Goal: Information Seeking & Learning: Learn about a topic

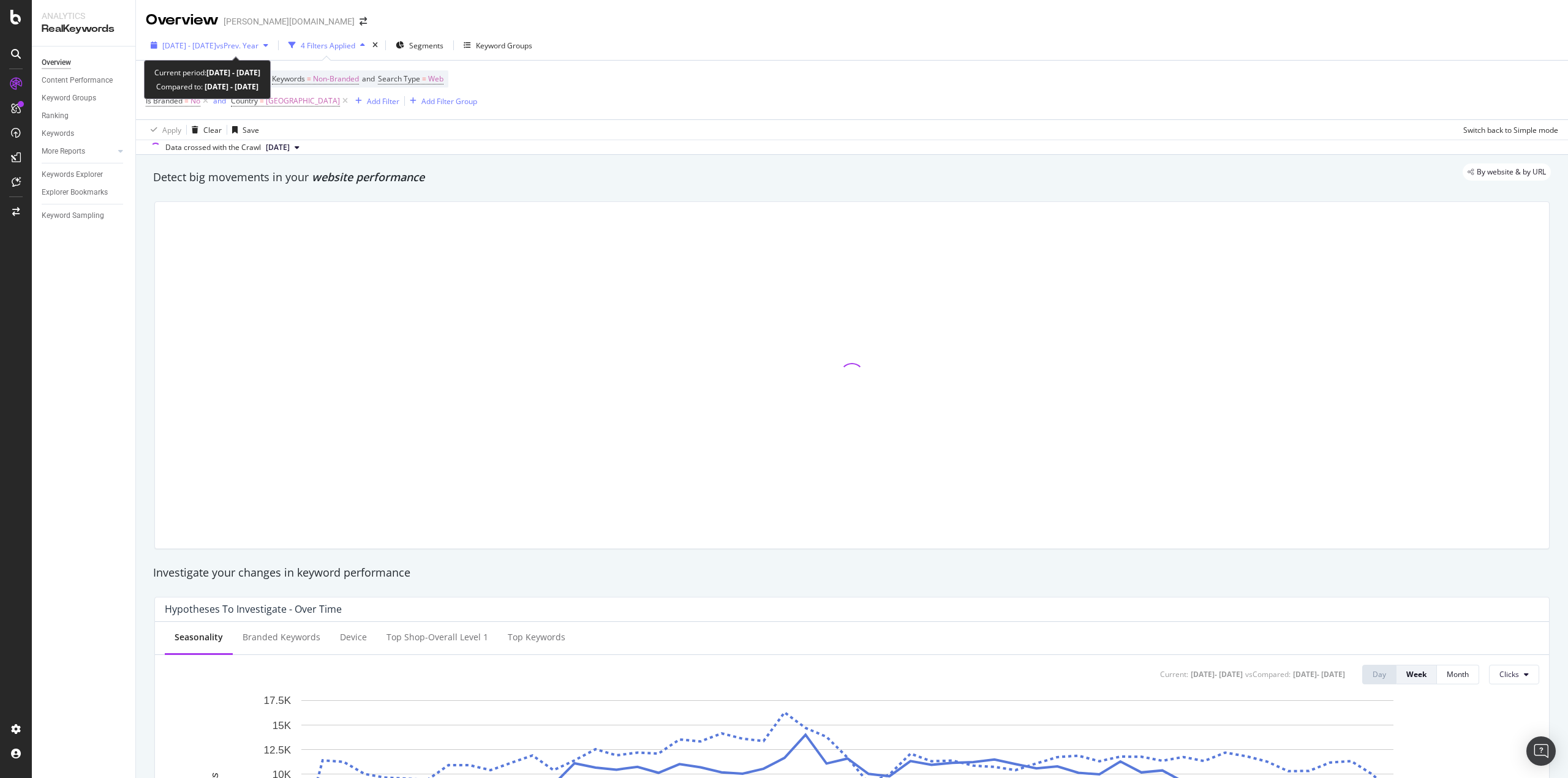
click at [195, 42] on span "[DATE] - [DATE]" at bounding box center [190, 46] width 54 height 11
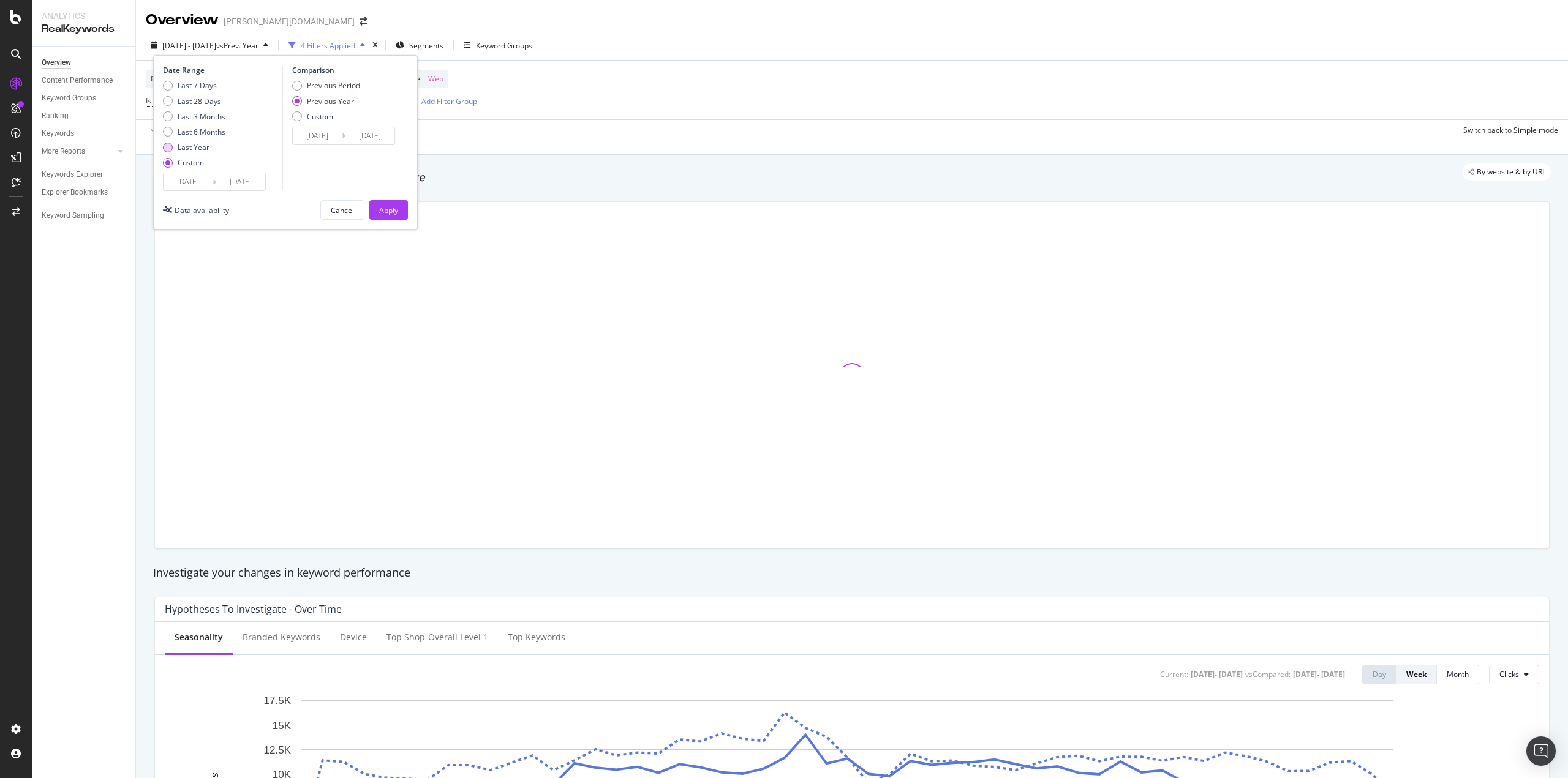
click at [172, 147] on div "Last Year" at bounding box center [168, 147] width 10 height 10
type input "[DATE]"
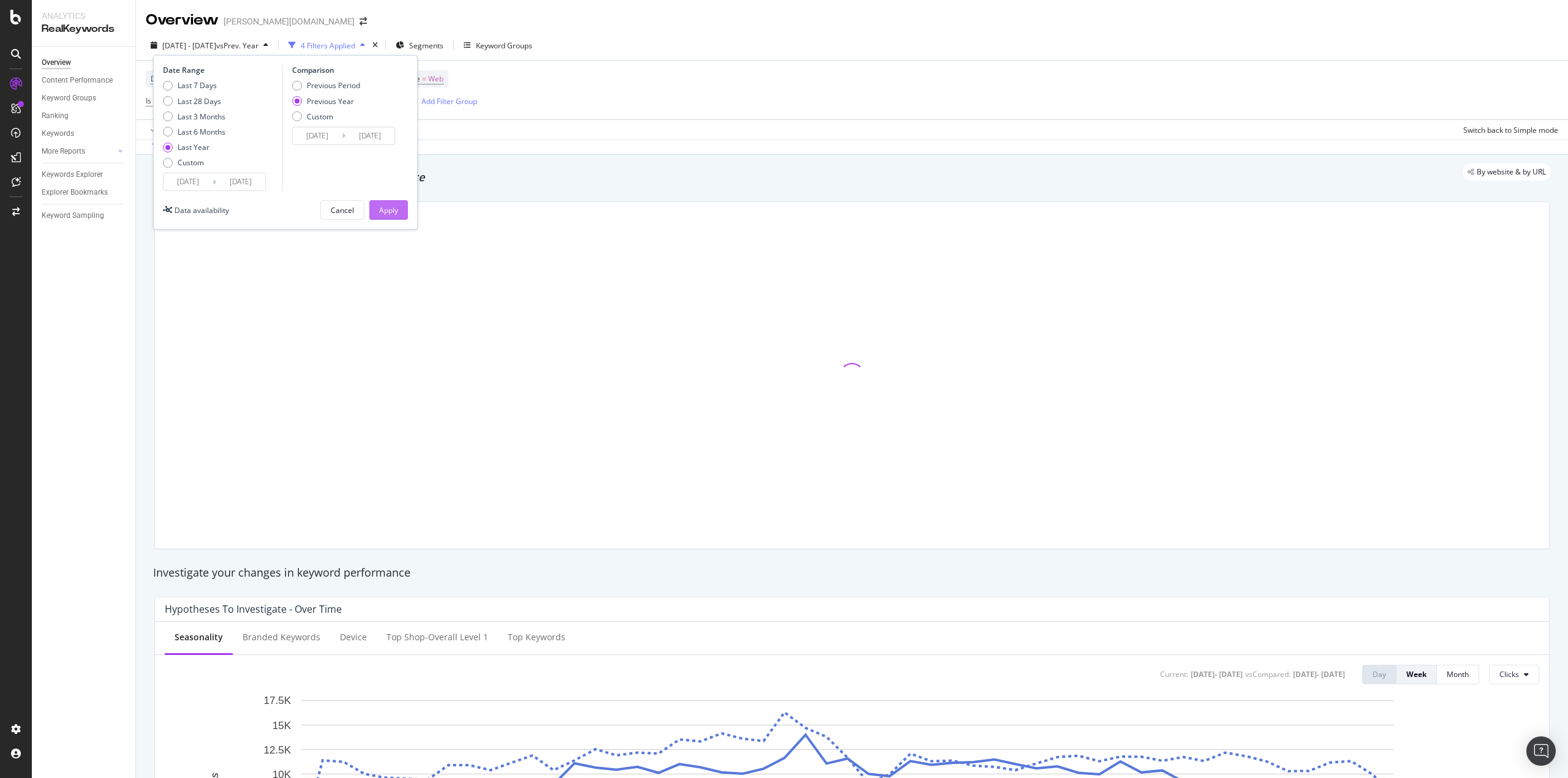
click at [381, 211] on div "Apply" at bounding box center [389, 211] width 19 height 11
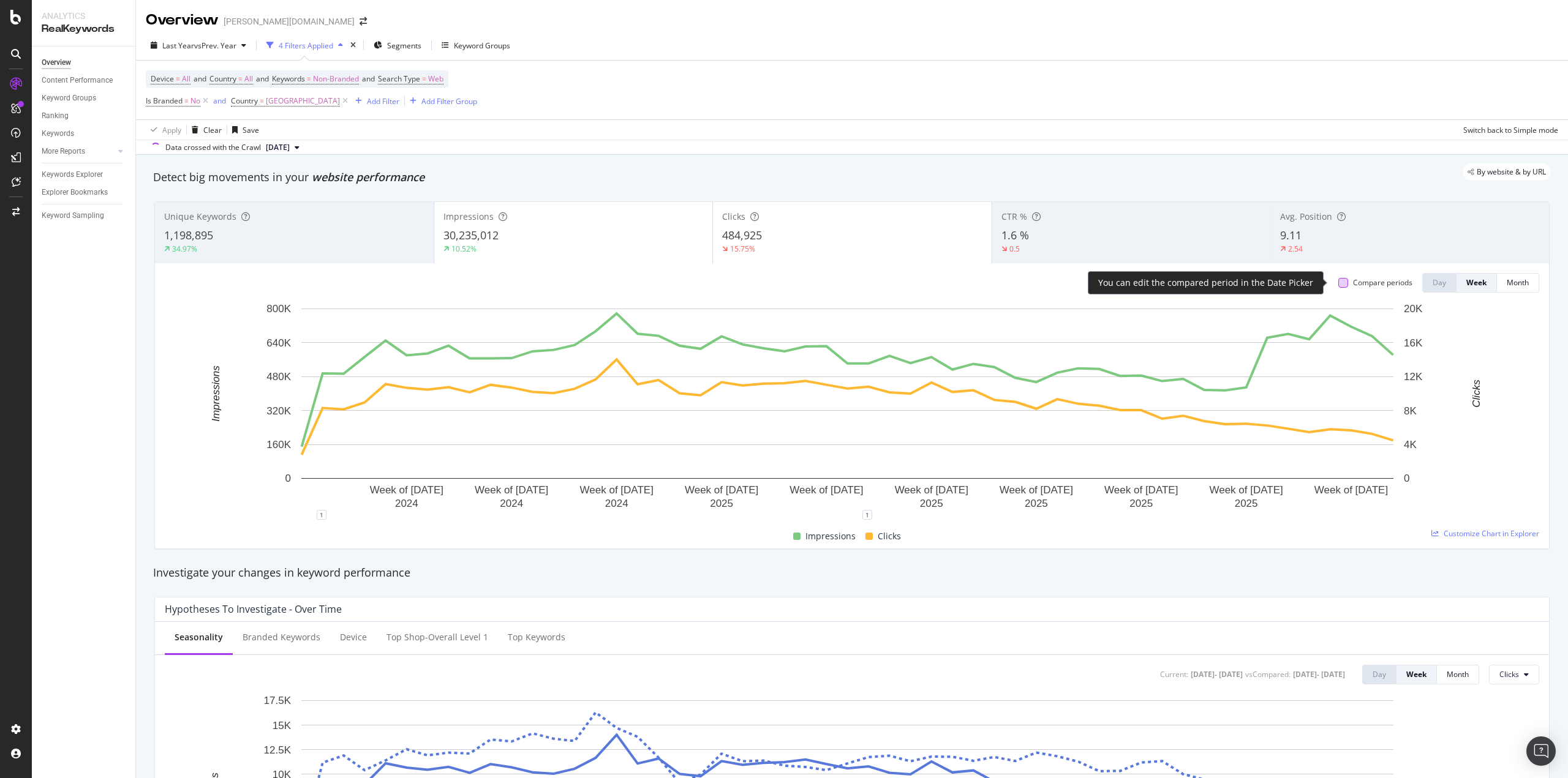
click at [1339, 281] on div at bounding box center [1343, 283] width 10 height 10
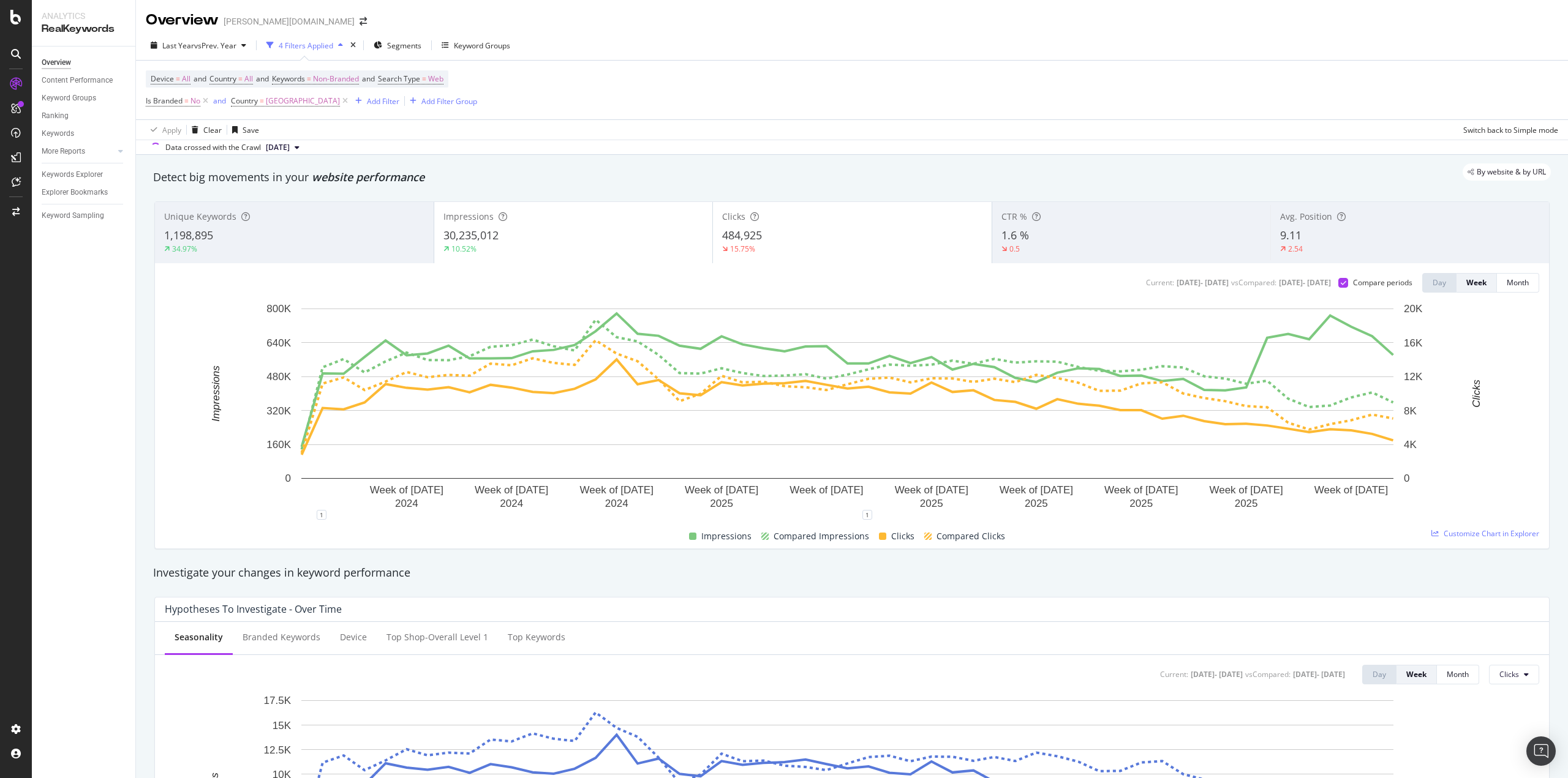
click at [556, 240] on div "30,235,012" at bounding box center [574, 236] width 260 height 16
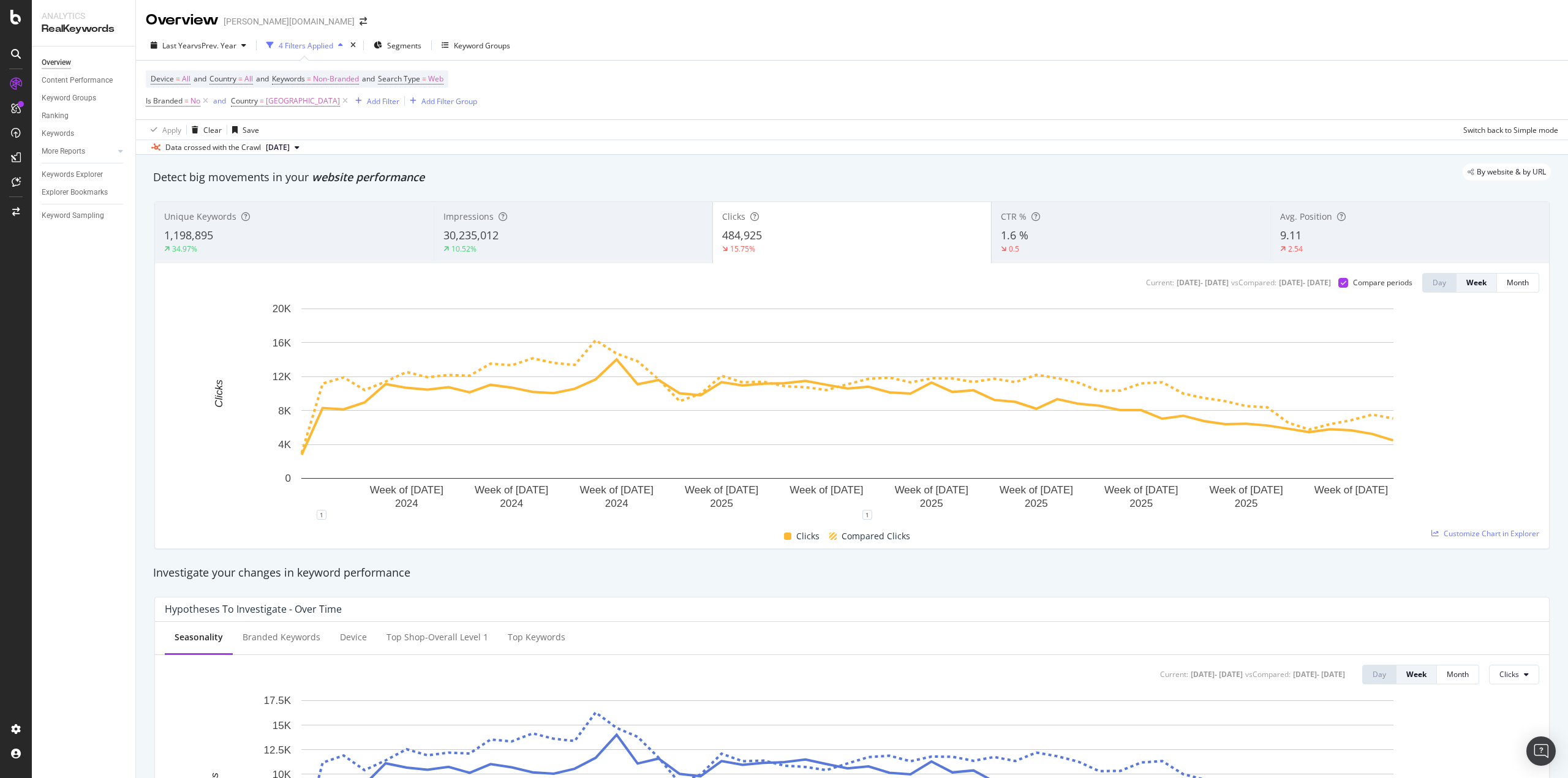
click at [1362, 217] on div "Avg. Position" at bounding box center [1409, 217] width 260 height 13
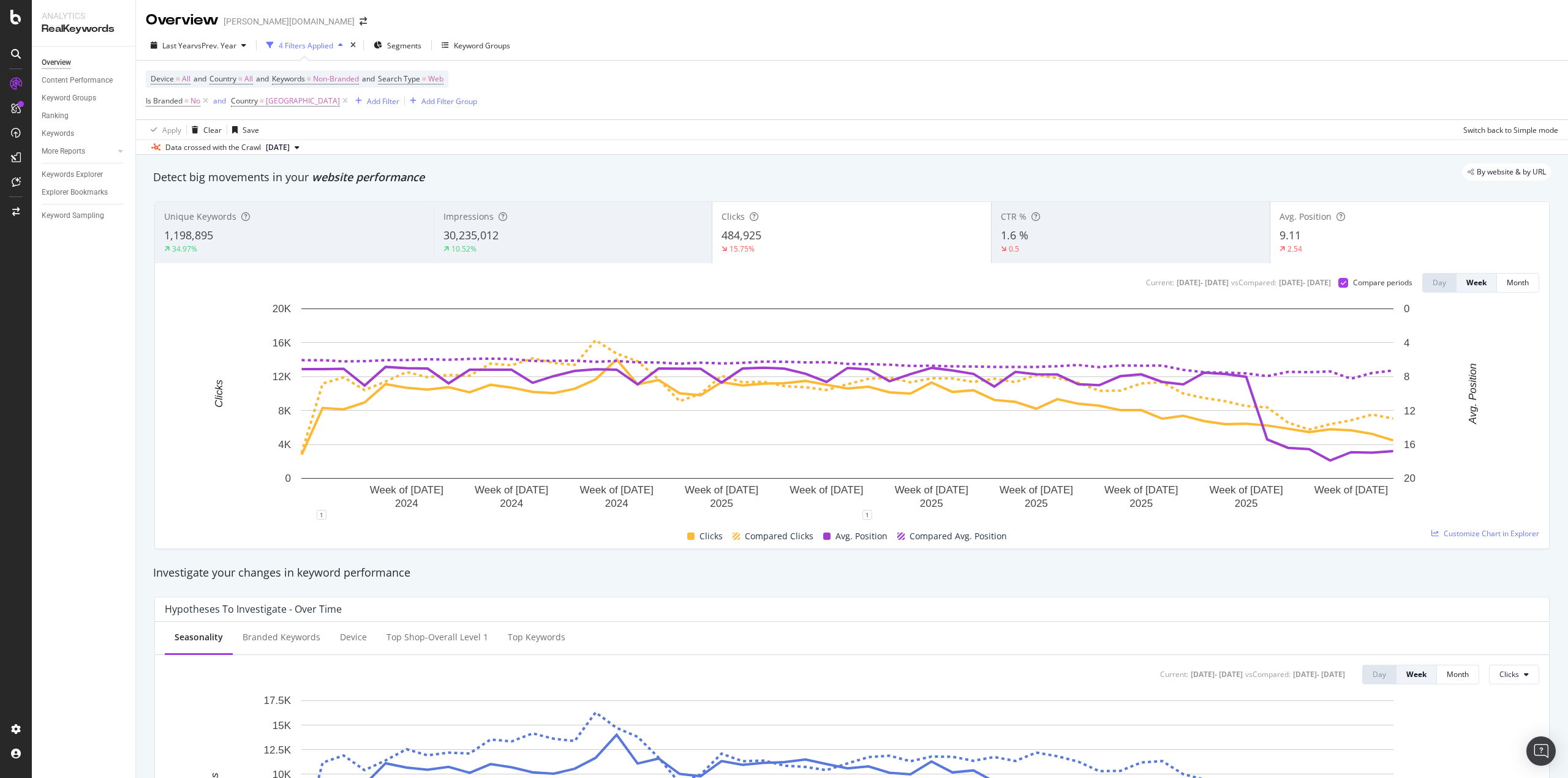
click at [790, 236] on div "484,925" at bounding box center [852, 236] width 260 height 16
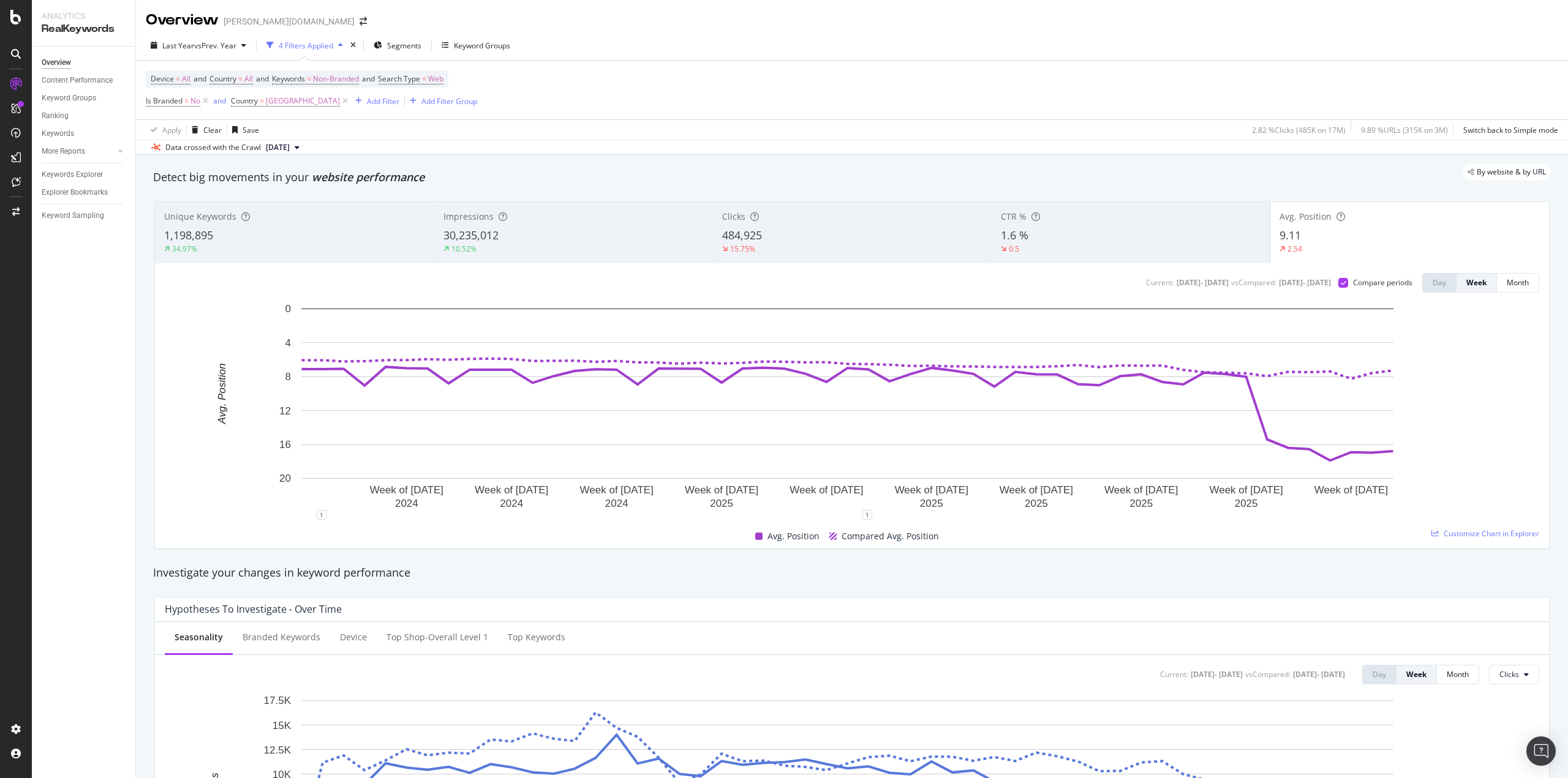
click at [1032, 246] on div "0.5" at bounding box center [1131, 249] width 260 height 11
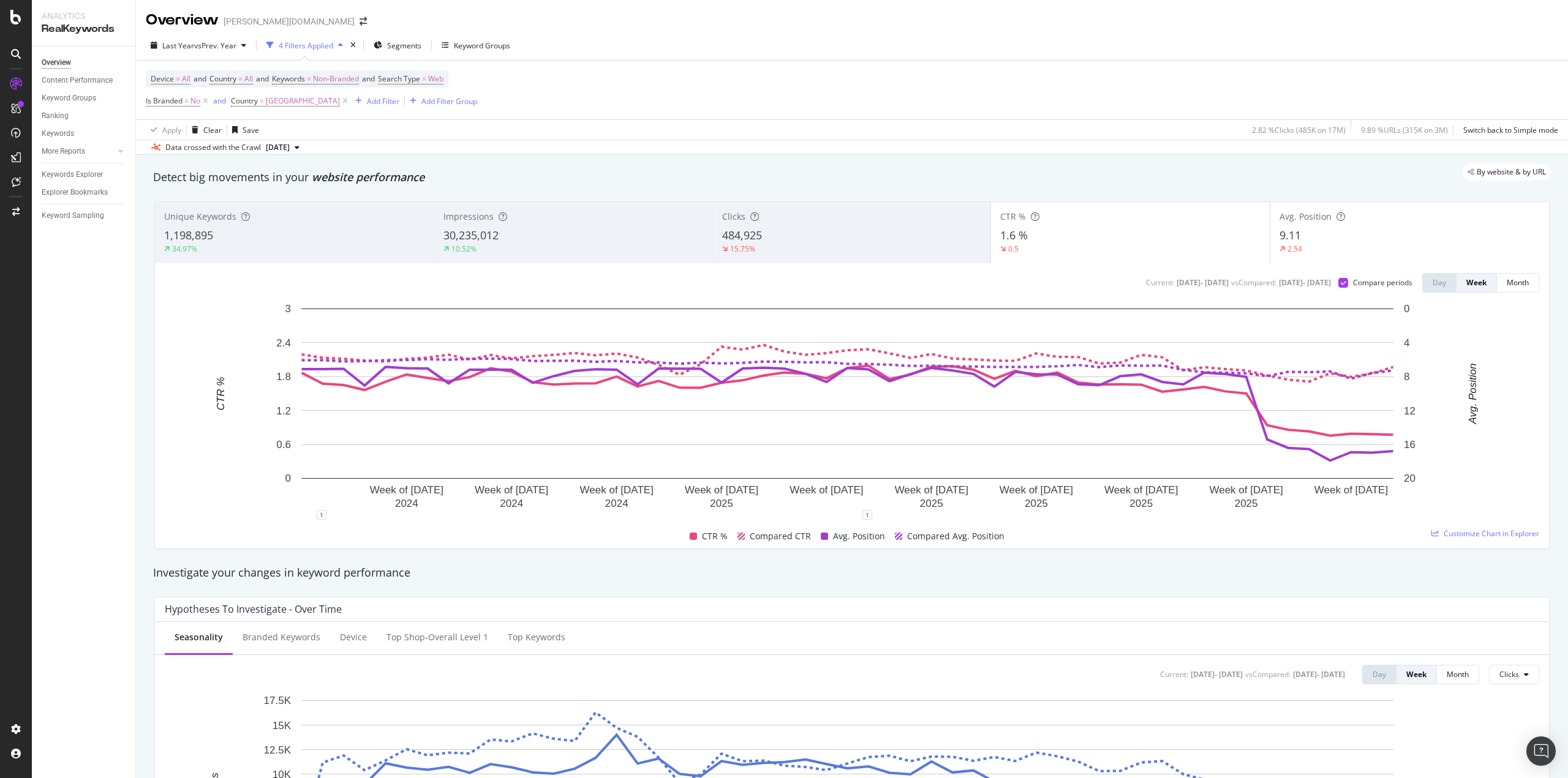
click at [1296, 244] on div "2.54" at bounding box center [1295, 249] width 30 height 11
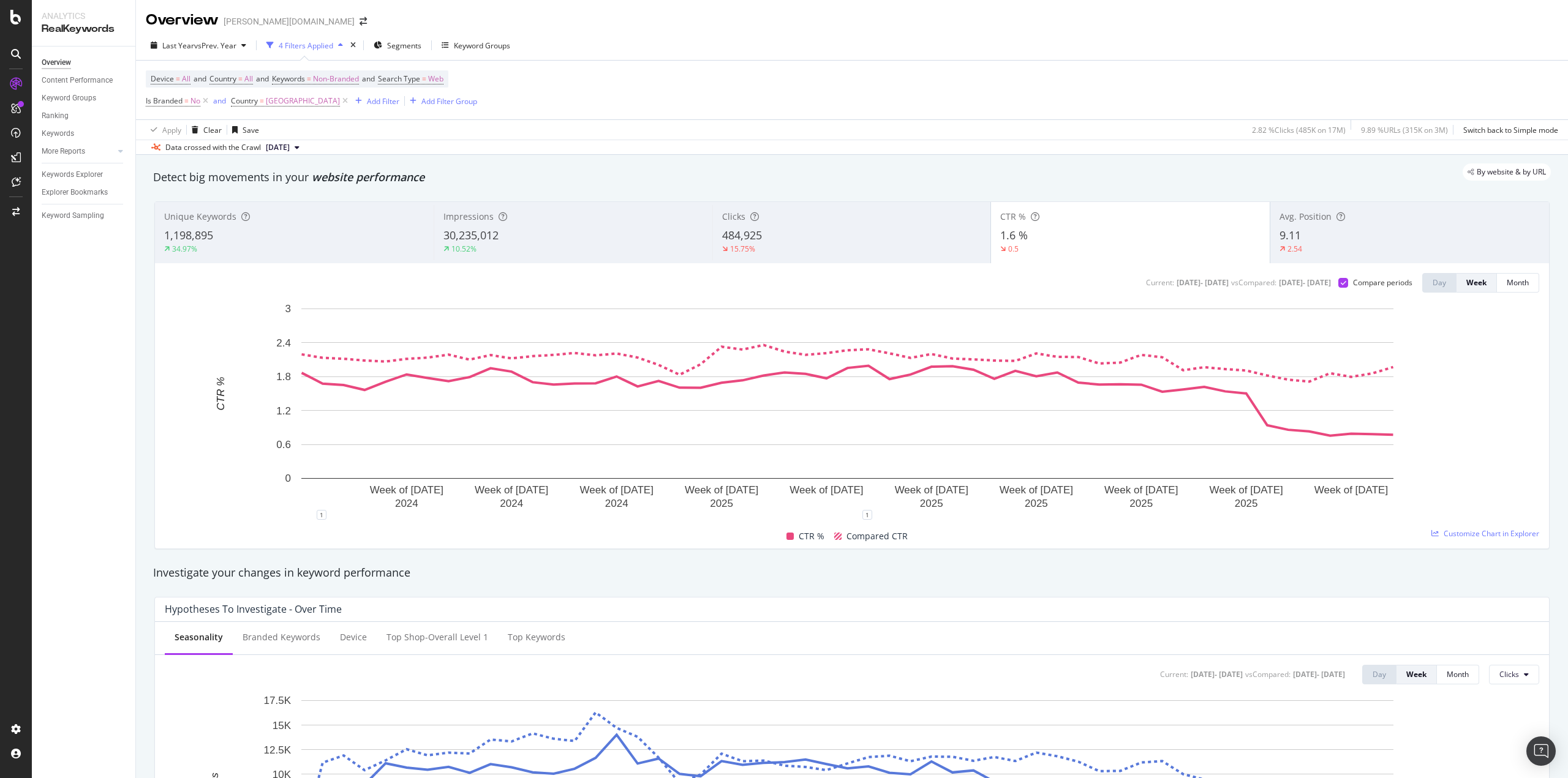
click at [775, 230] on div "484,925" at bounding box center [852, 236] width 260 height 16
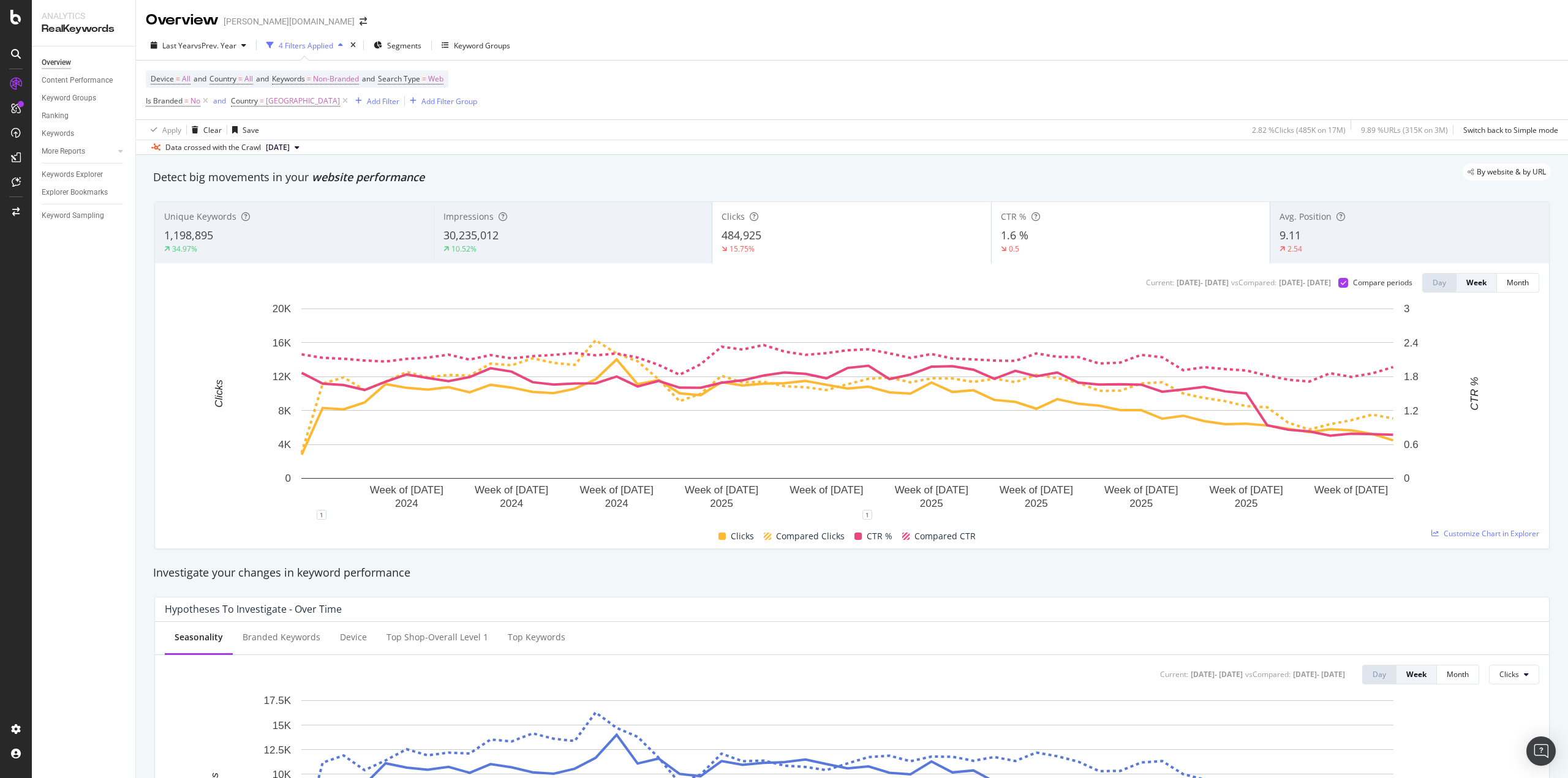
click at [1119, 238] on div "1.6 %" at bounding box center [1131, 236] width 260 height 16
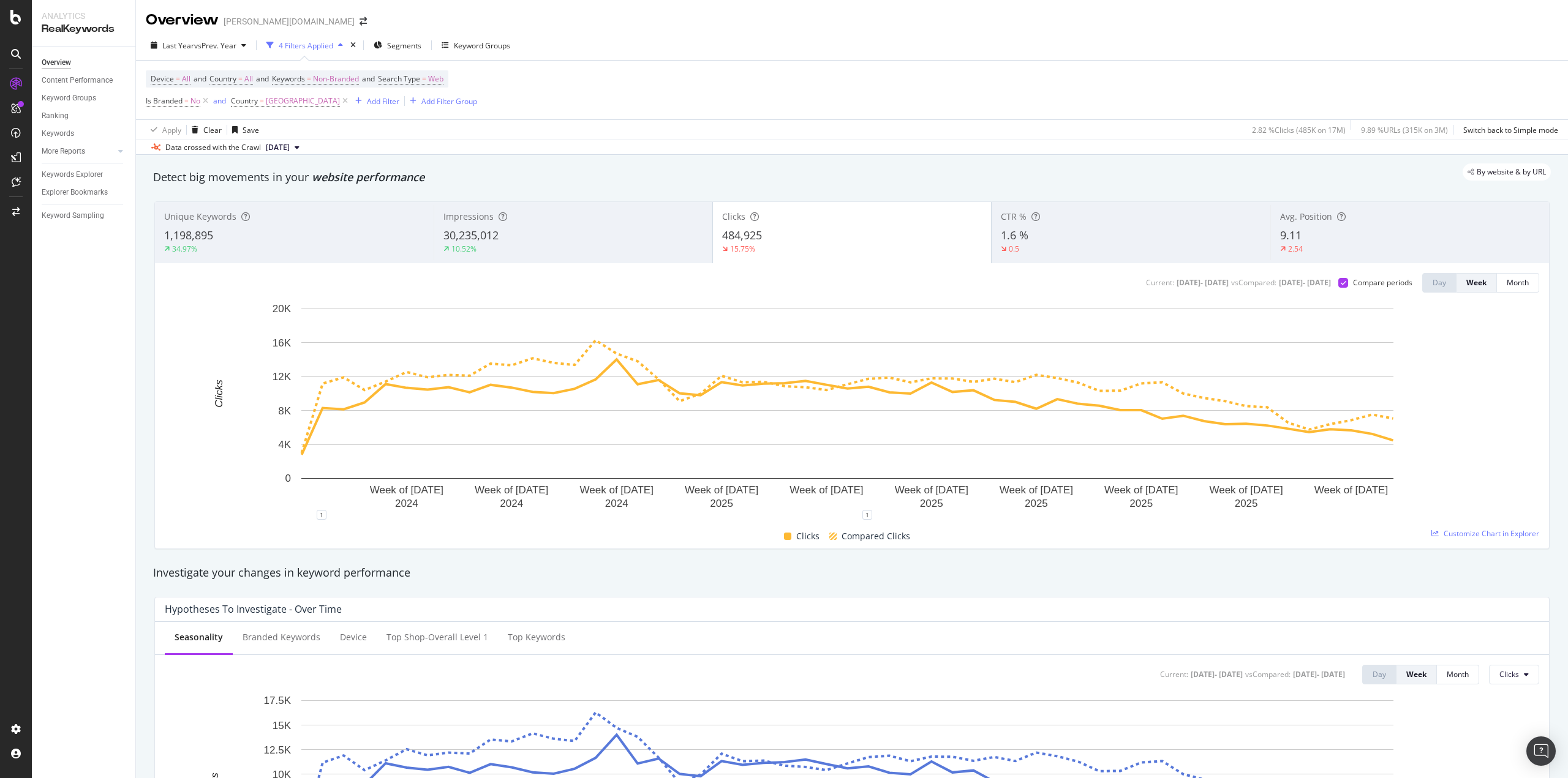
click at [521, 232] on div "30,235,012" at bounding box center [573, 236] width 260 height 16
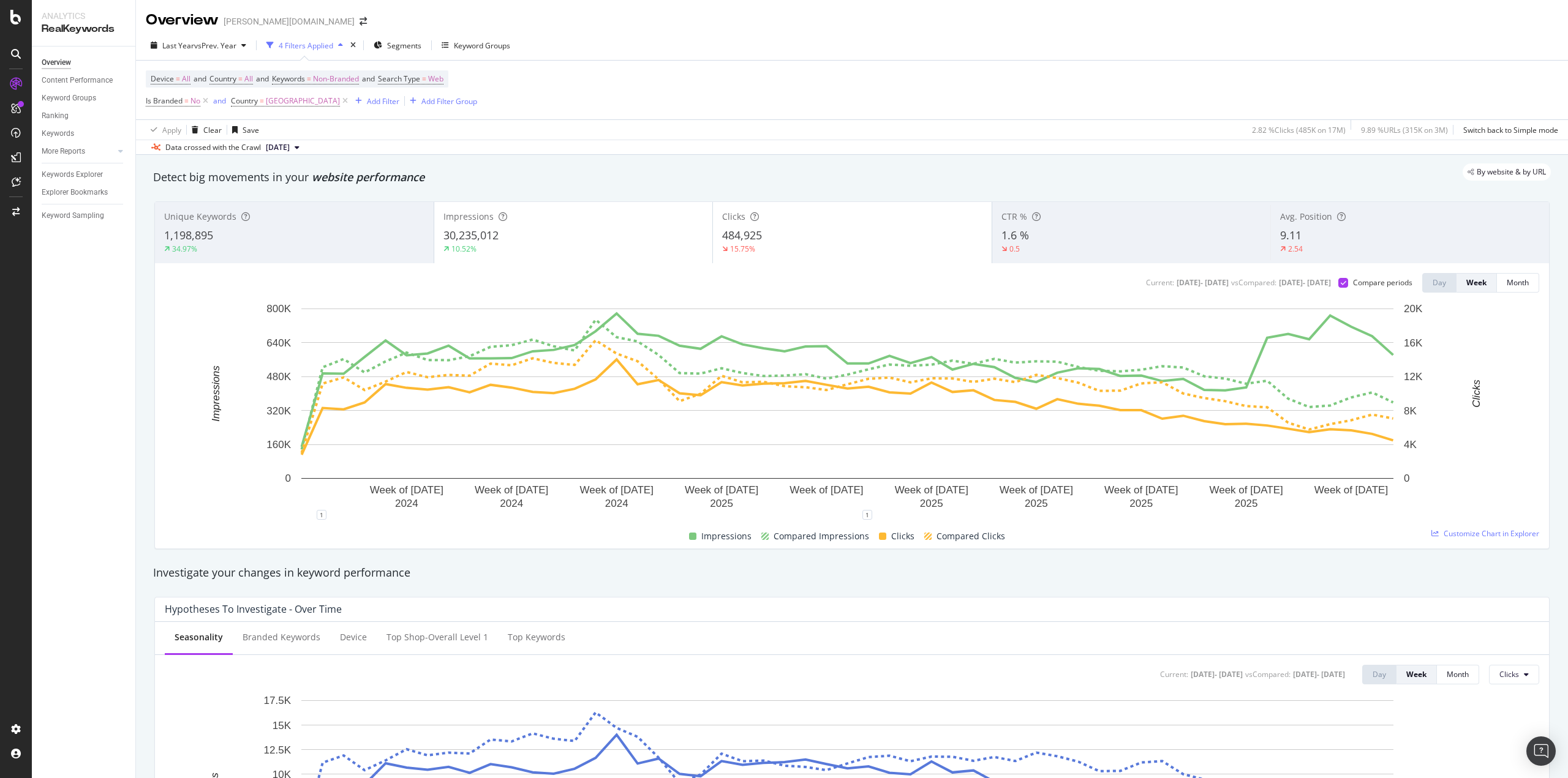
click at [862, 244] on div "15.75%" at bounding box center [852, 249] width 260 height 11
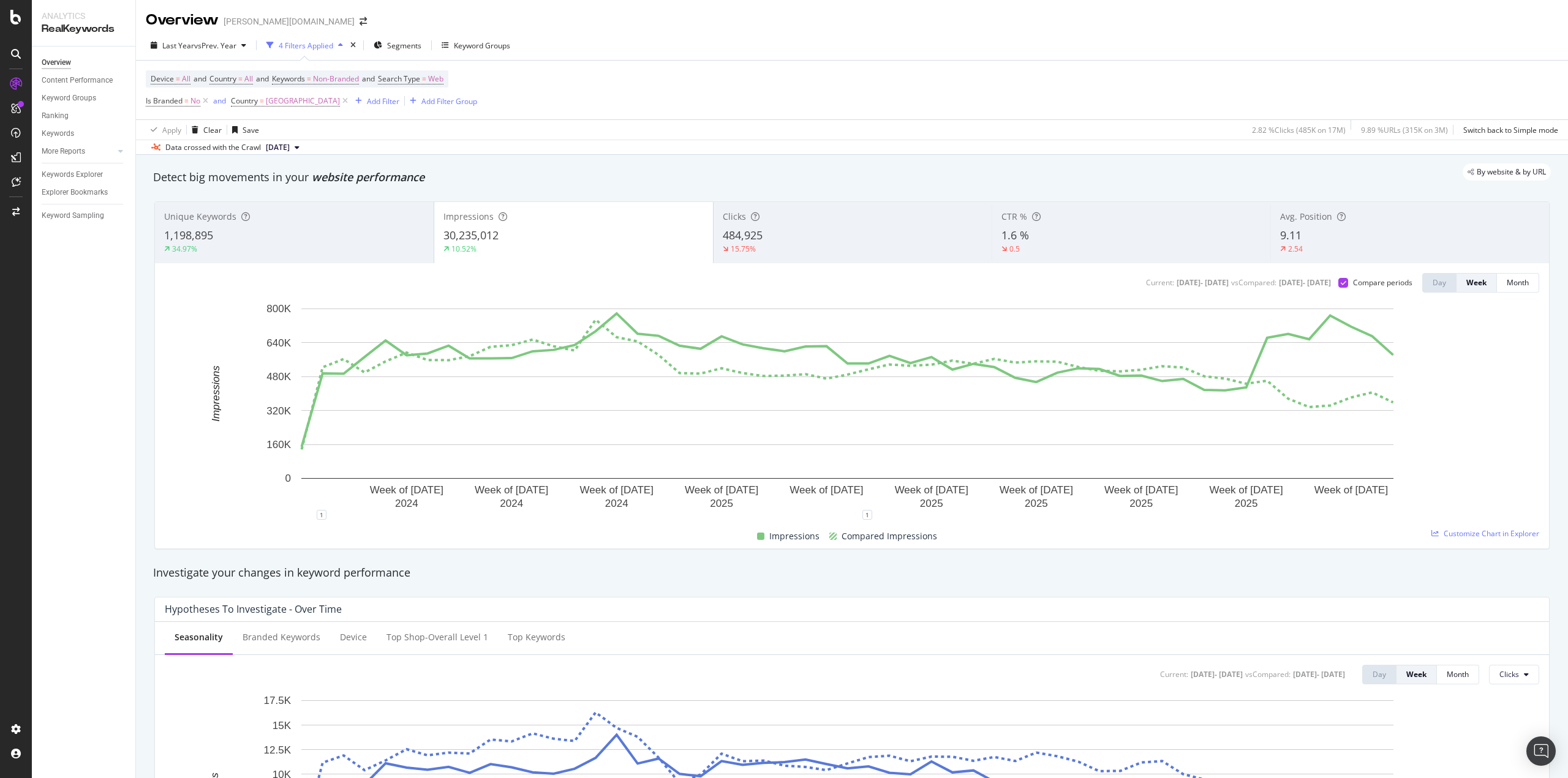
click at [1337, 237] on div "9.11" at bounding box center [1409, 236] width 260 height 16
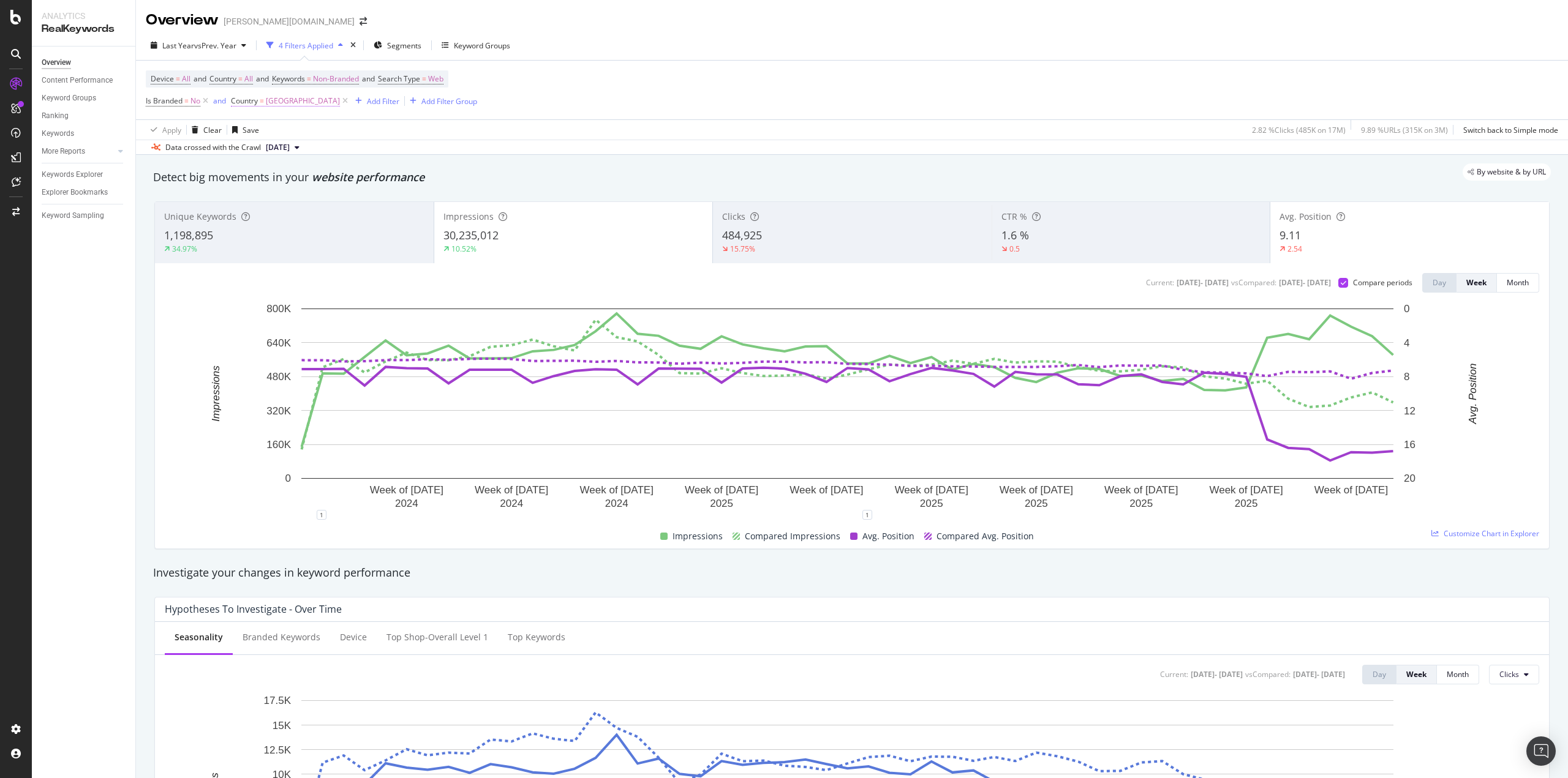
click at [283, 108] on span "[GEOGRAPHIC_DATA]" at bounding box center [303, 101] width 74 height 17
click at [280, 147] on input "che" at bounding box center [300, 152] width 116 height 20
click at [284, 165] on span "[GEOGRAPHIC_DATA]" at bounding box center [286, 168] width 81 height 11
type input "[GEOGRAPHIC_DATA]"
click at [377, 178] on div "Equal to [GEOGRAPHIC_DATA] che Cancel Add filter Apply" at bounding box center [309, 152] width 155 height 83
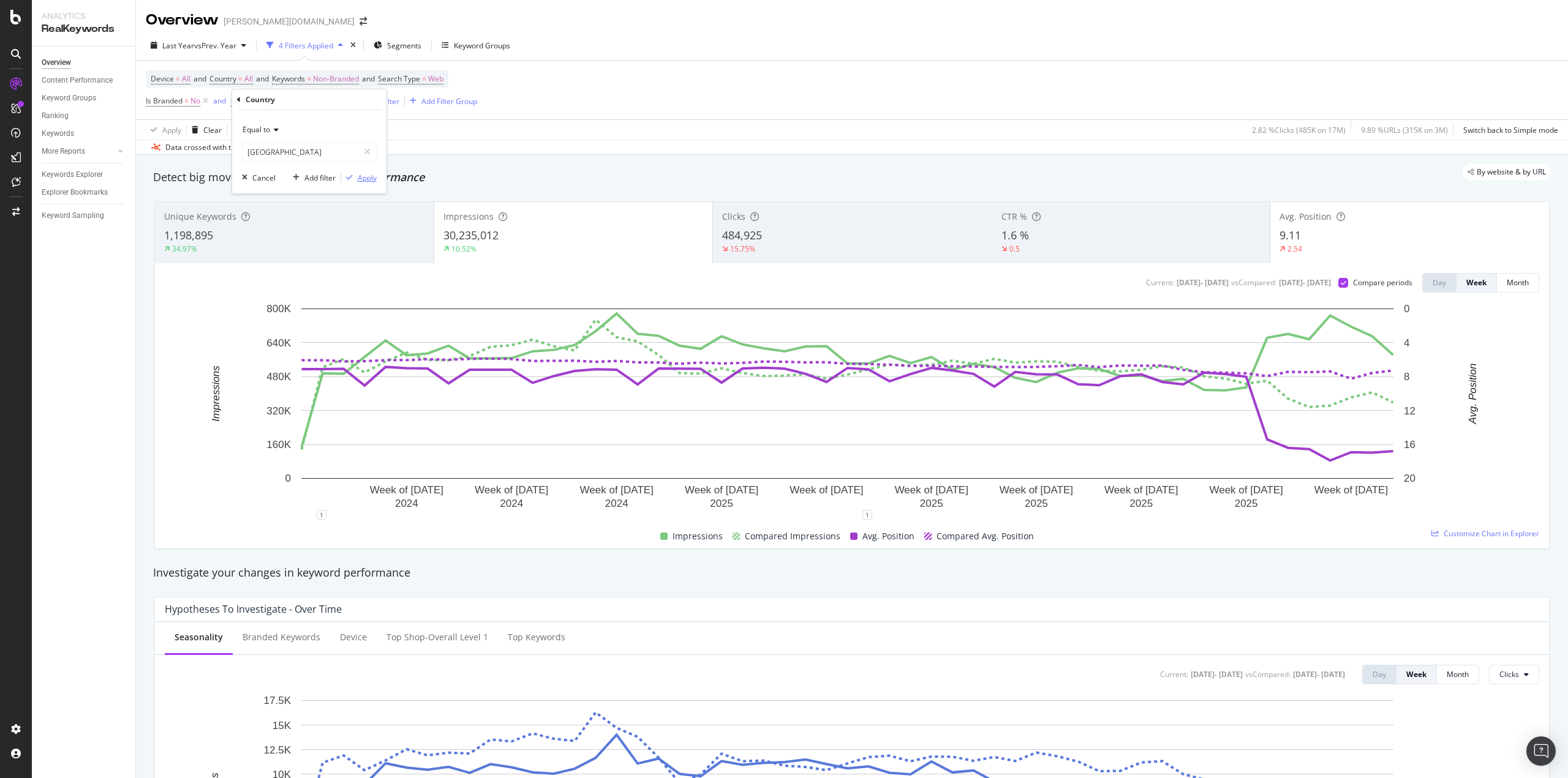
click at [371, 180] on div "Apply" at bounding box center [367, 178] width 19 height 11
click at [235, 235] on div "1,198,895" at bounding box center [294, 236] width 260 height 16
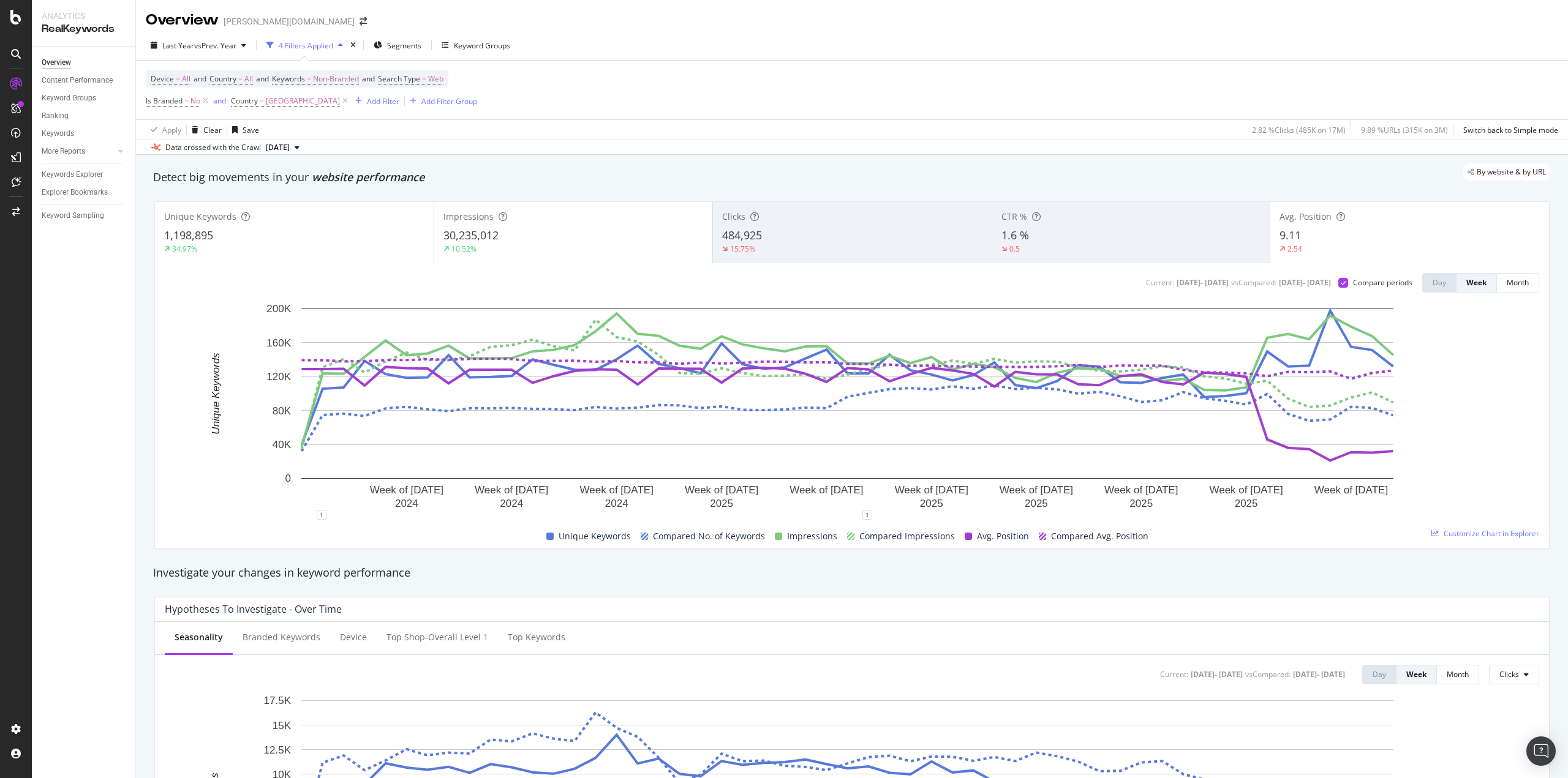
click at [779, 240] on div "484,925" at bounding box center [852, 236] width 260 height 16
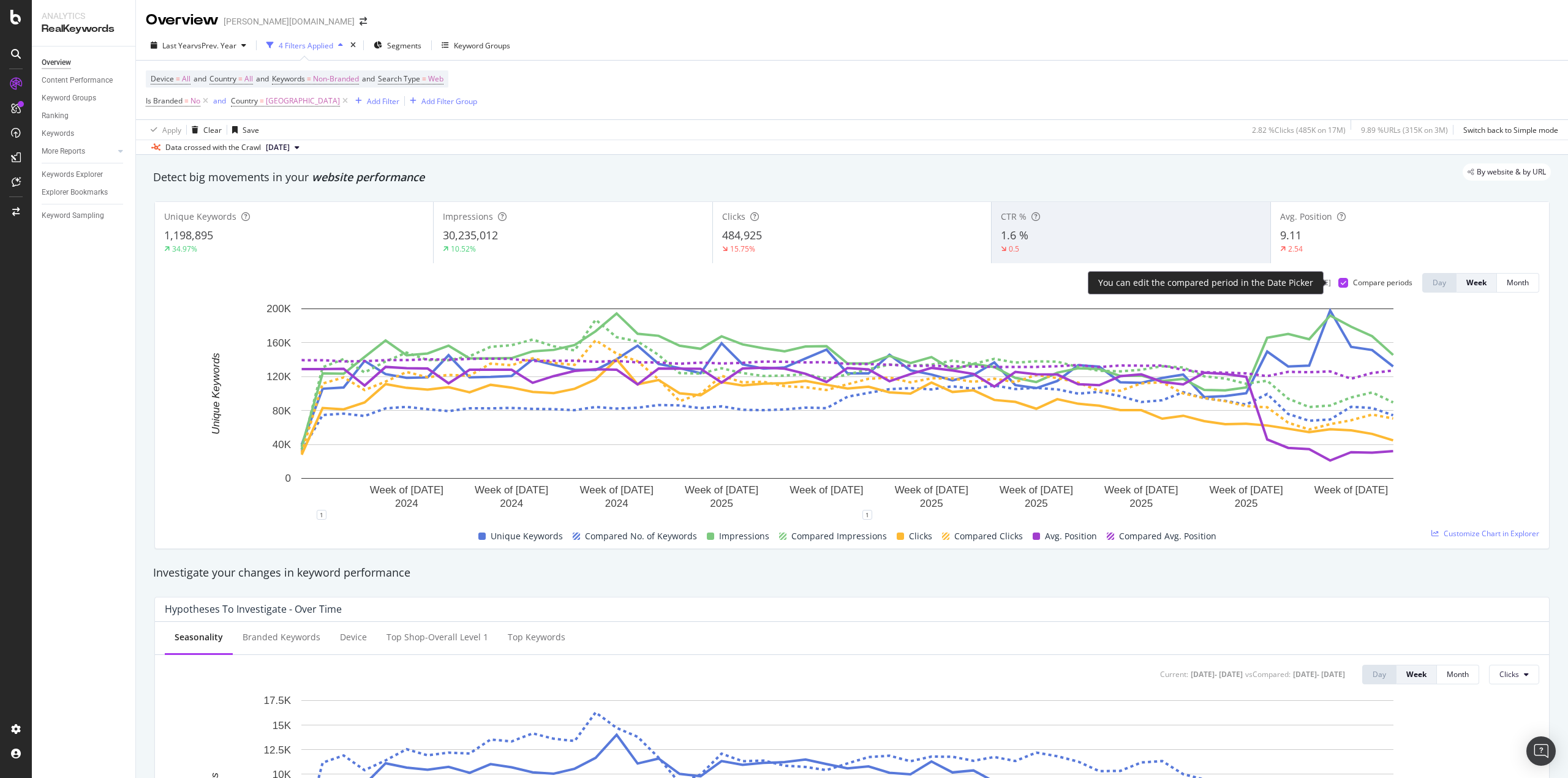
click at [1341, 281] on icon at bounding box center [1343, 283] width 5 height 6
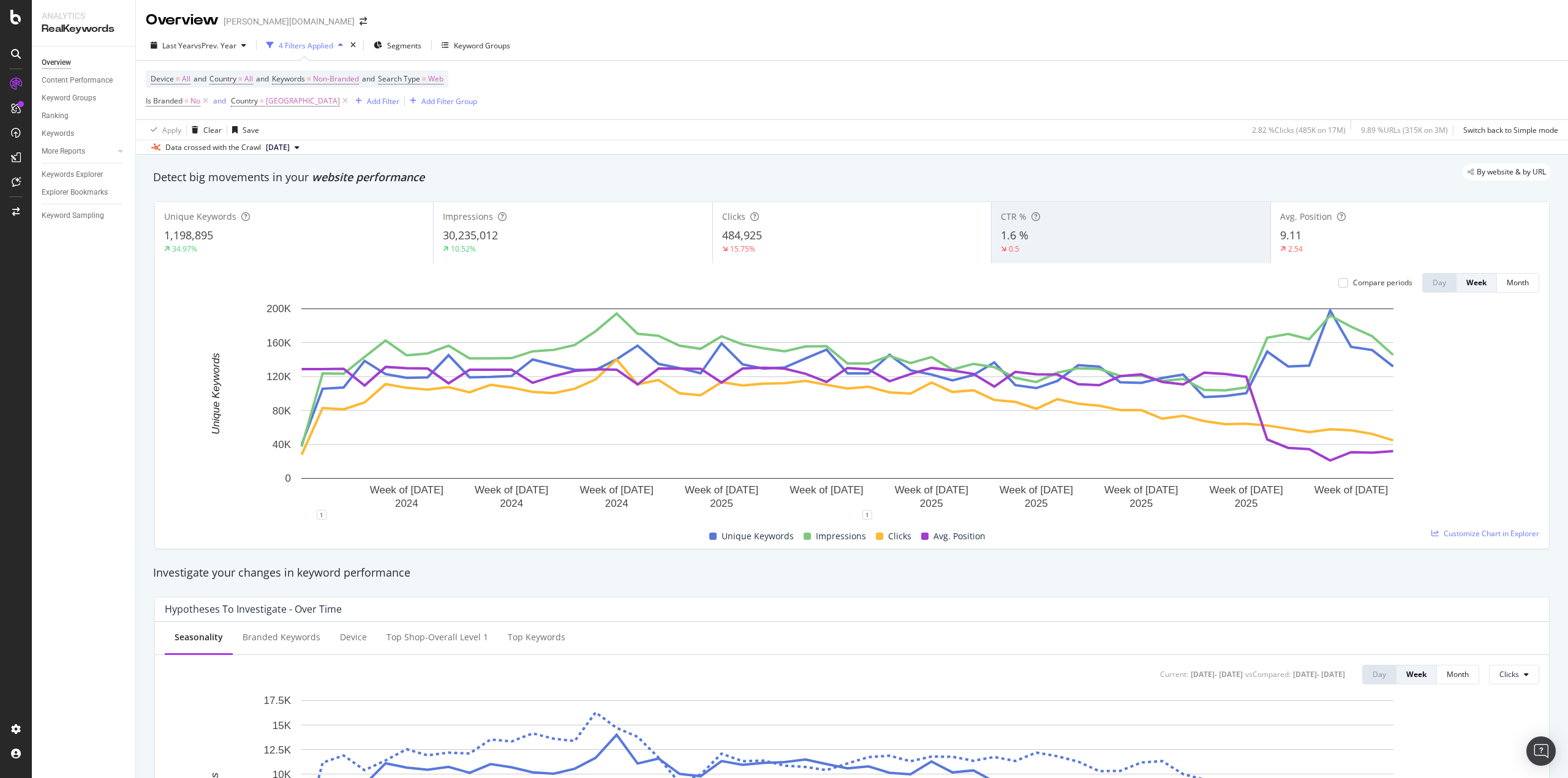
click at [289, 149] on span "[DATE]" at bounding box center [278, 147] width 24 height 11
click at [299, 191] on div "[DATE]" at bounding box center [281, 189] width 35 height 11
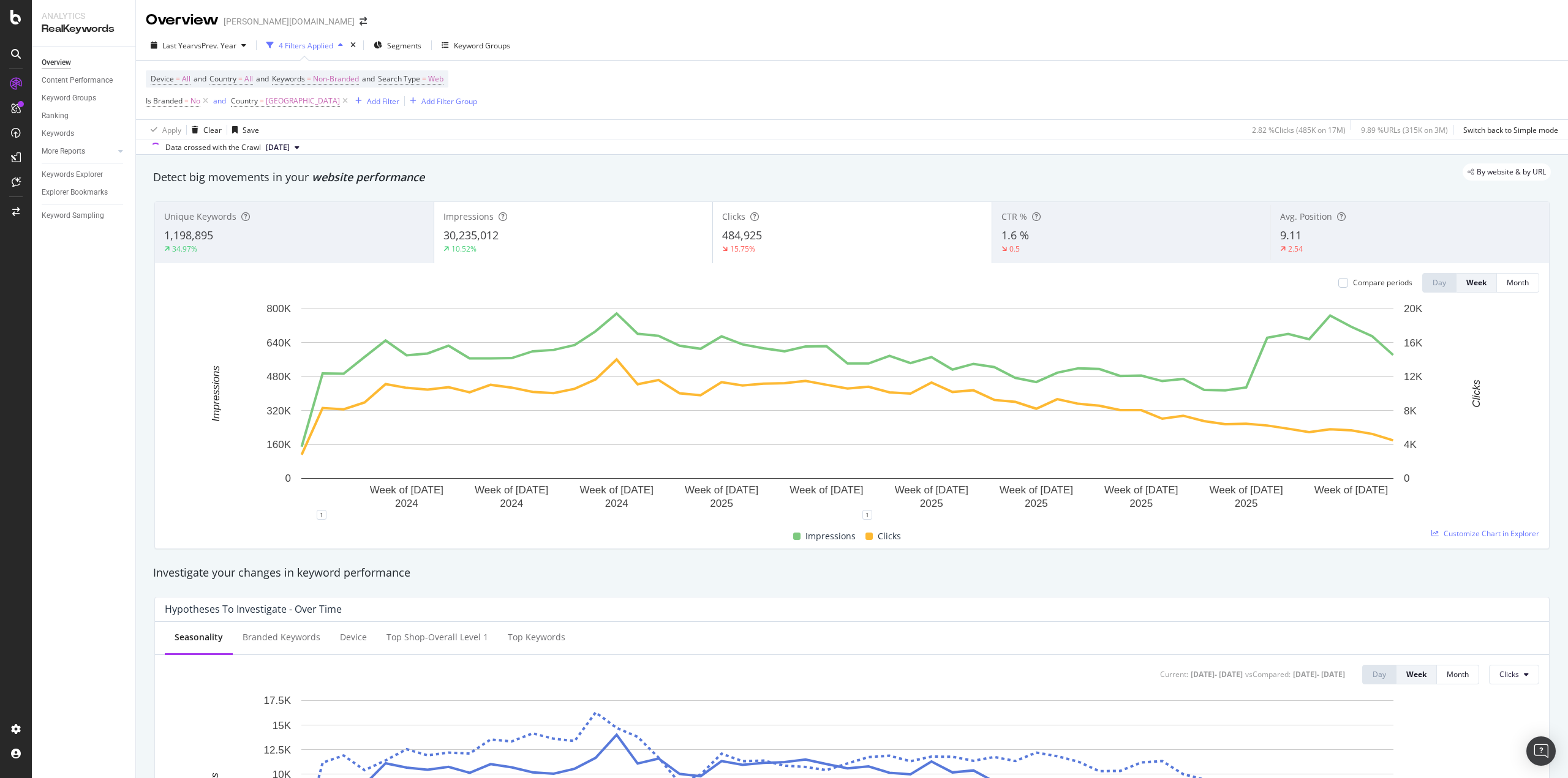
click at [781, 238] on div "484,925" at bounding box center [852, 236] width 260 height 16
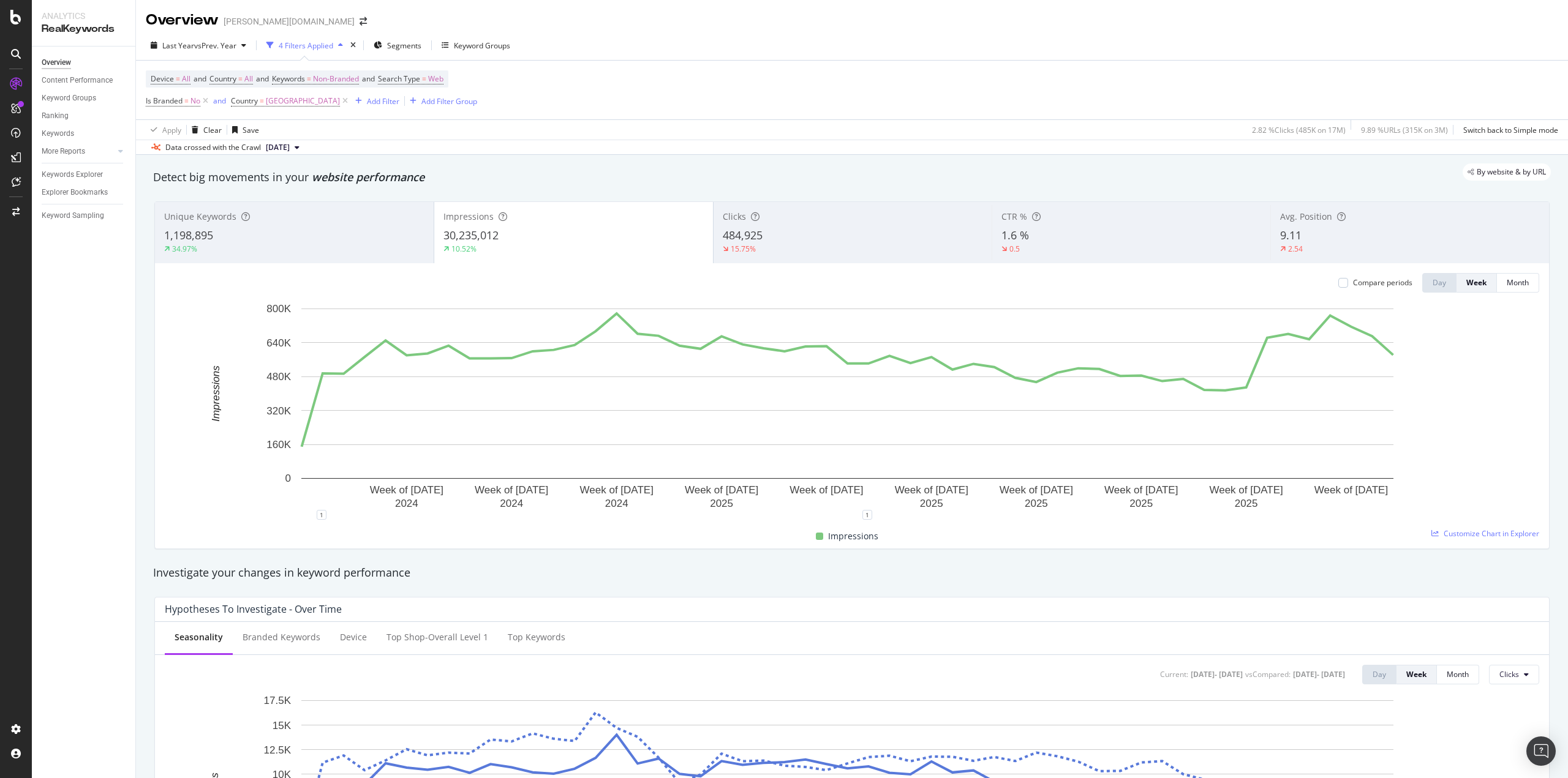
click at [772, 248] on div "15.75%" at bounding box center [853, 249] width 260 height 11
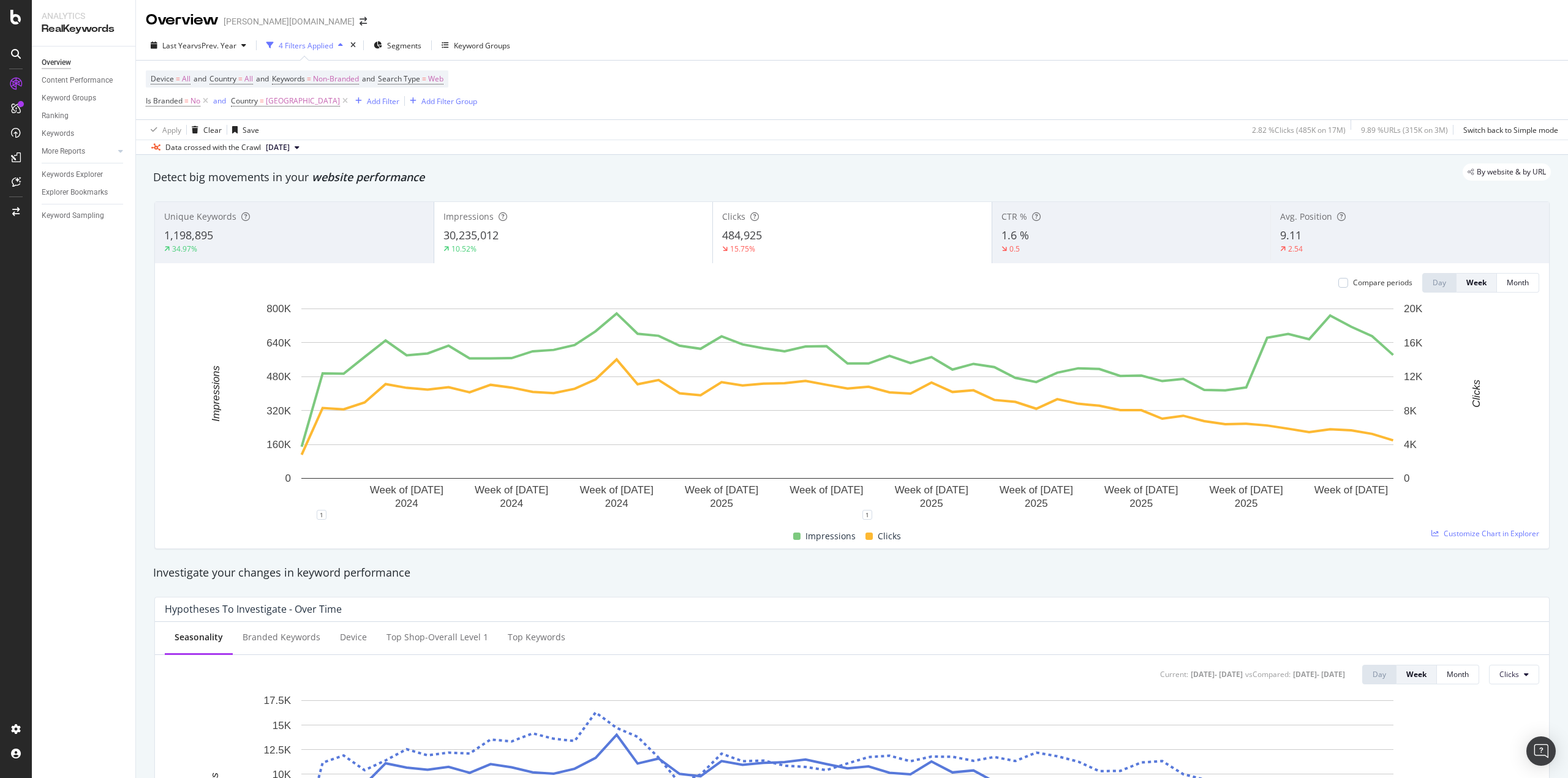
click at [310, 242] on div "1,198,895" at bounding box center [294, 236] width 260 height 16
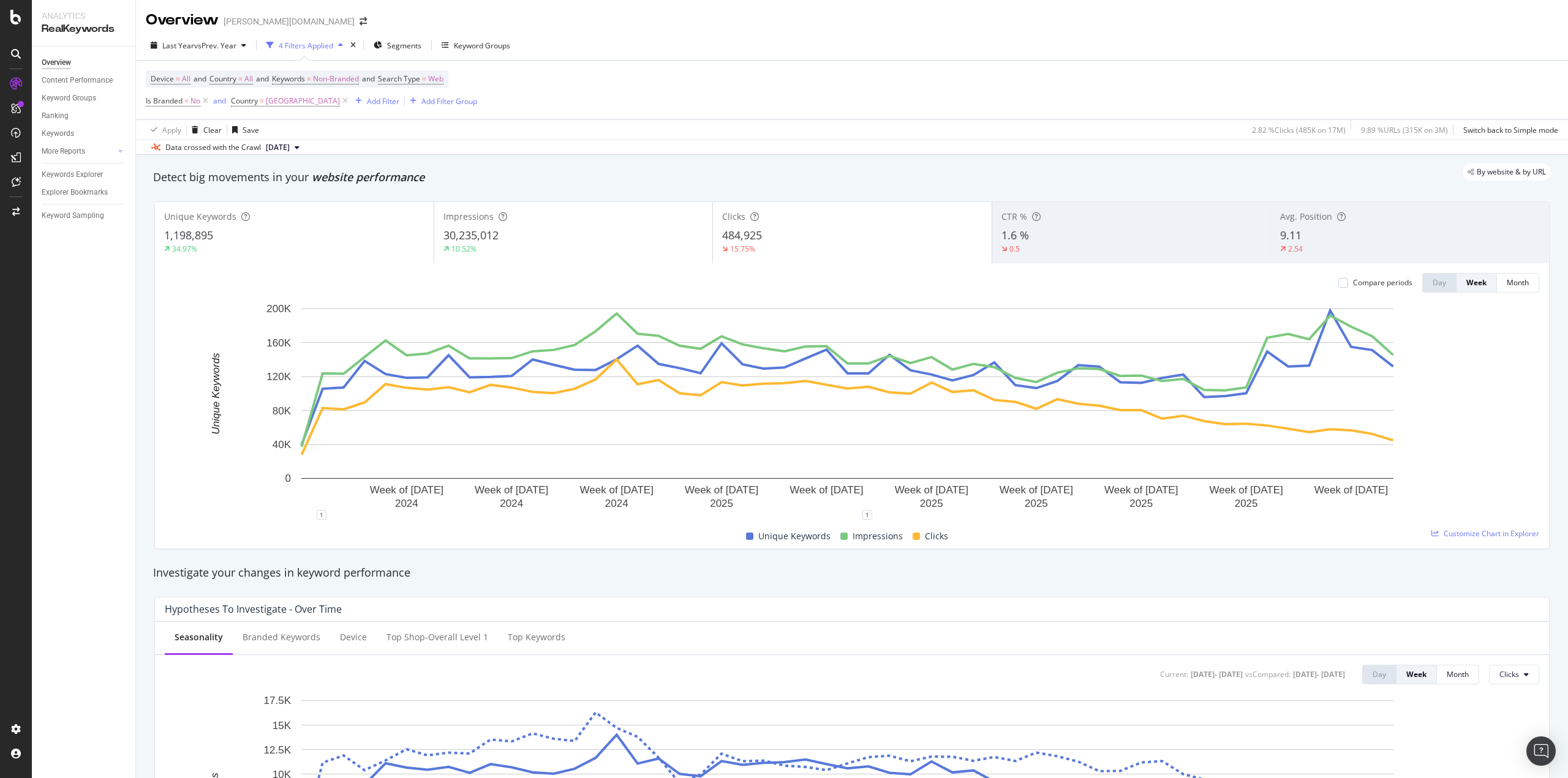
click at [1066, 242] on div "1.6 %" at bounding box center [1132, 236] width 260 height 16
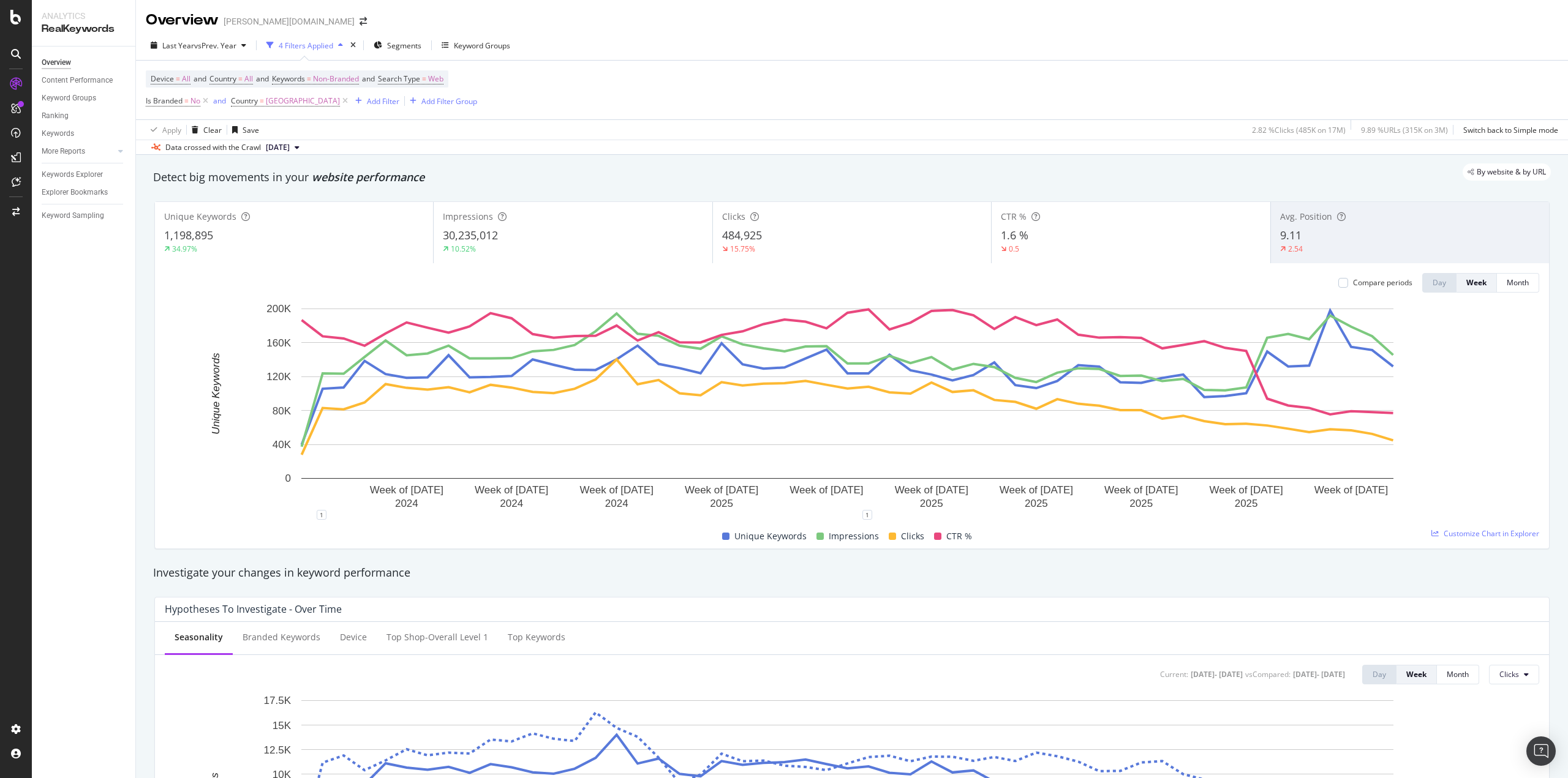
click at [1117, 245] on div "0.5" at bounding box center [1131, 249] width 260 height 11
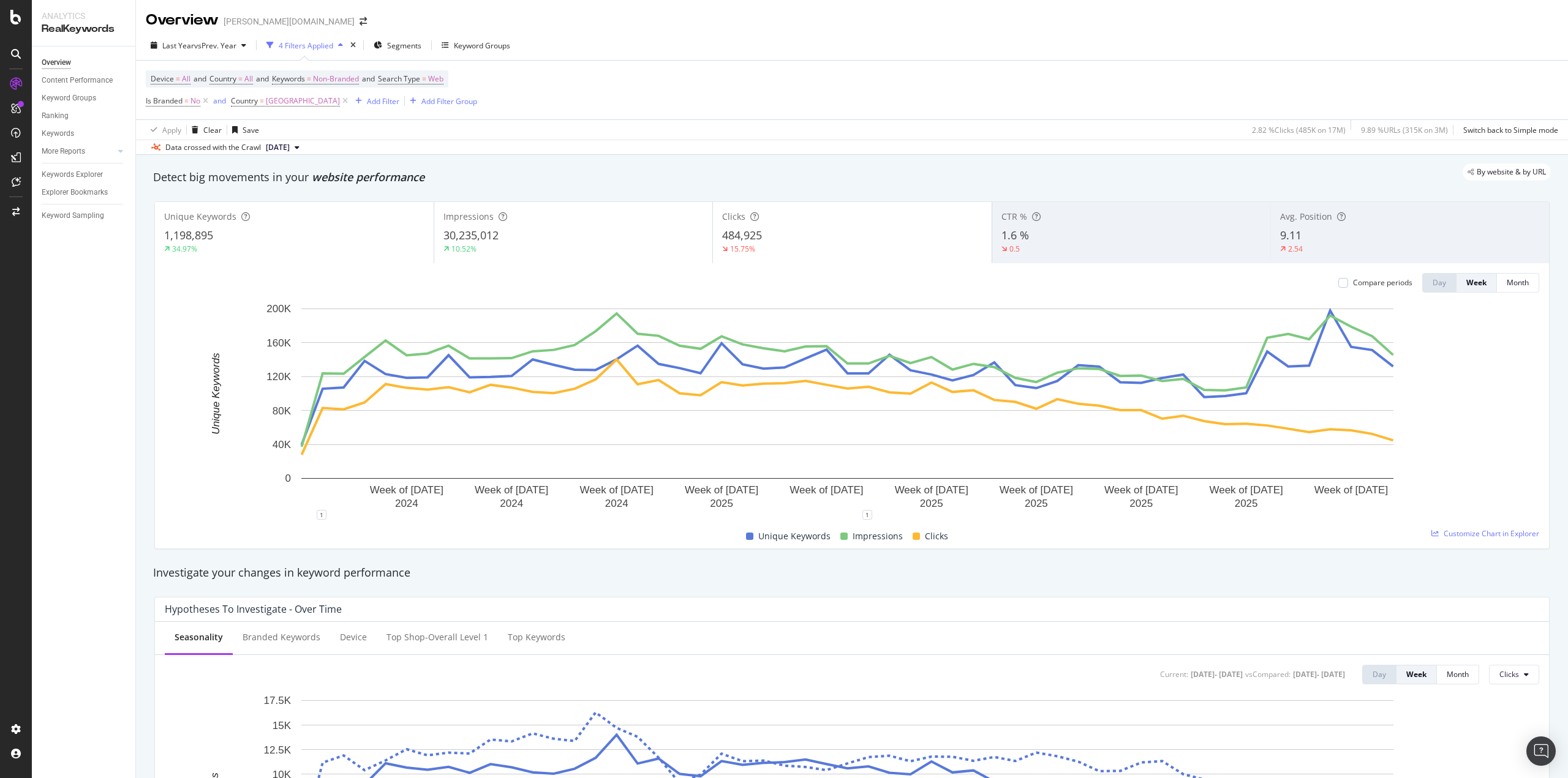
click at [1117, 245] on div "0.5" at bounding box center [1132, 249] width 260 height 11
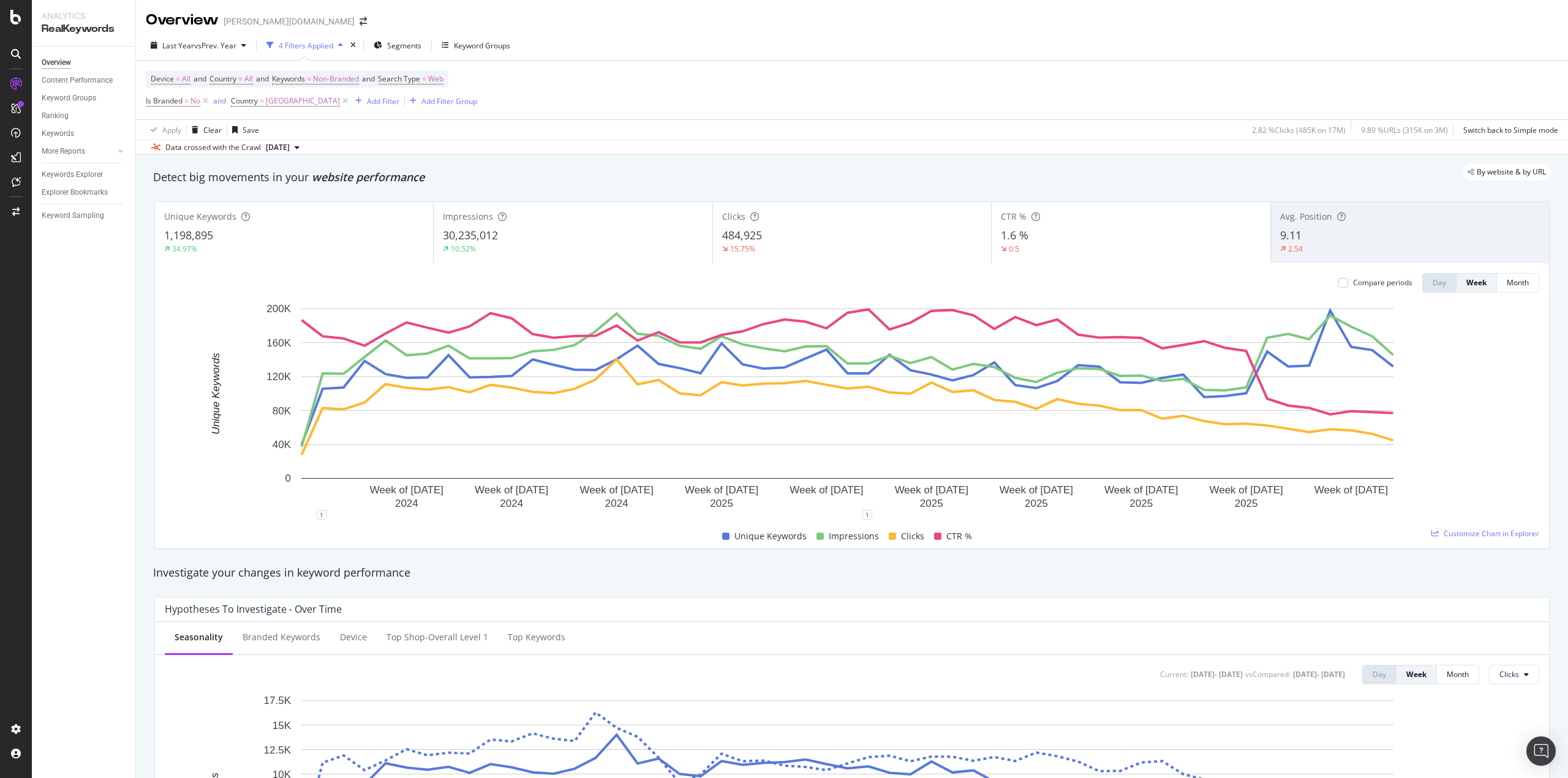
click at [1117, 245] on div "0.5" at bounding box center [1131, 249] width 260 height 11
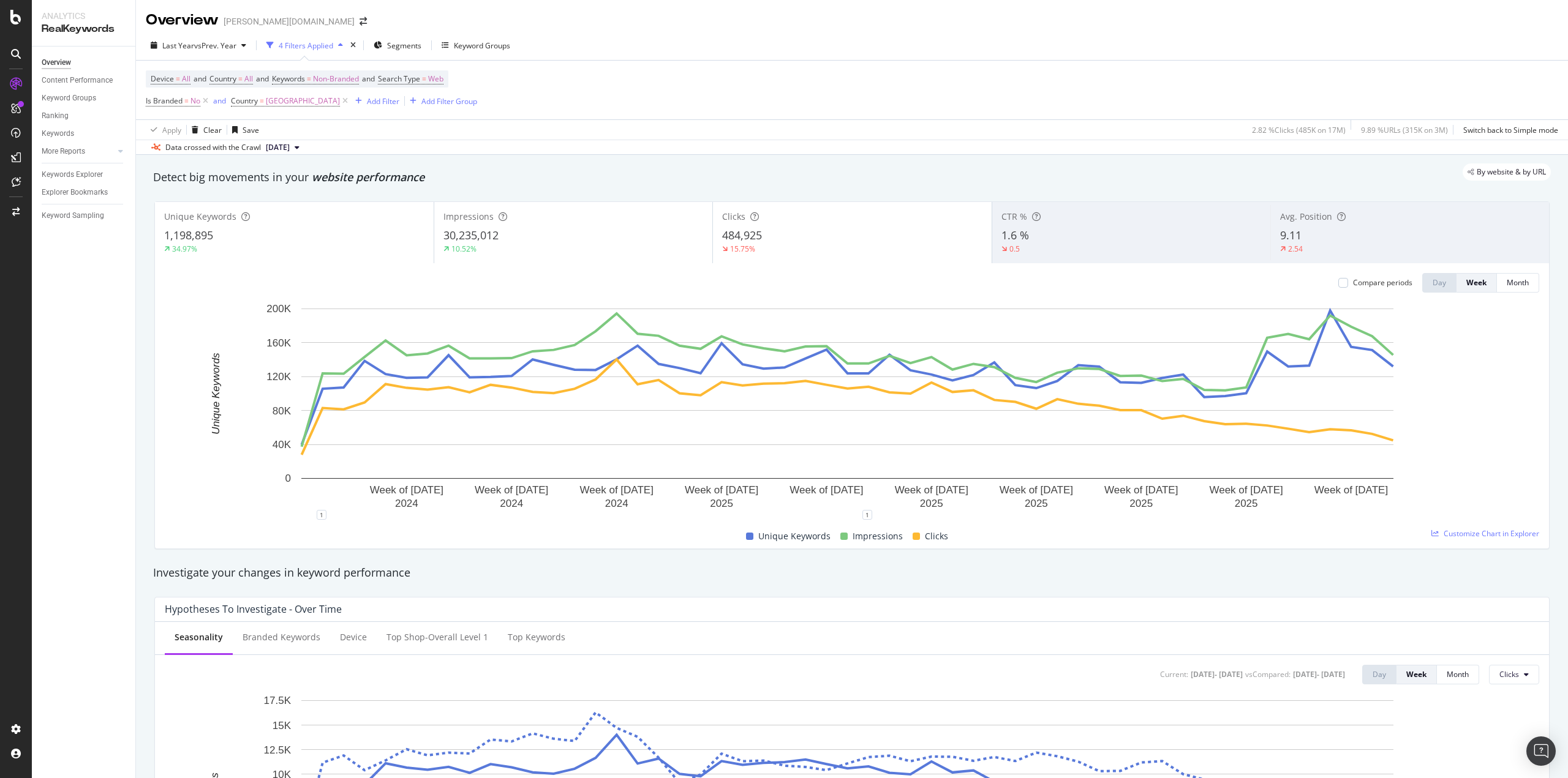
click at [1117, 245] on div "0.5" at bounding box center [1132, 249] width 260 height 11
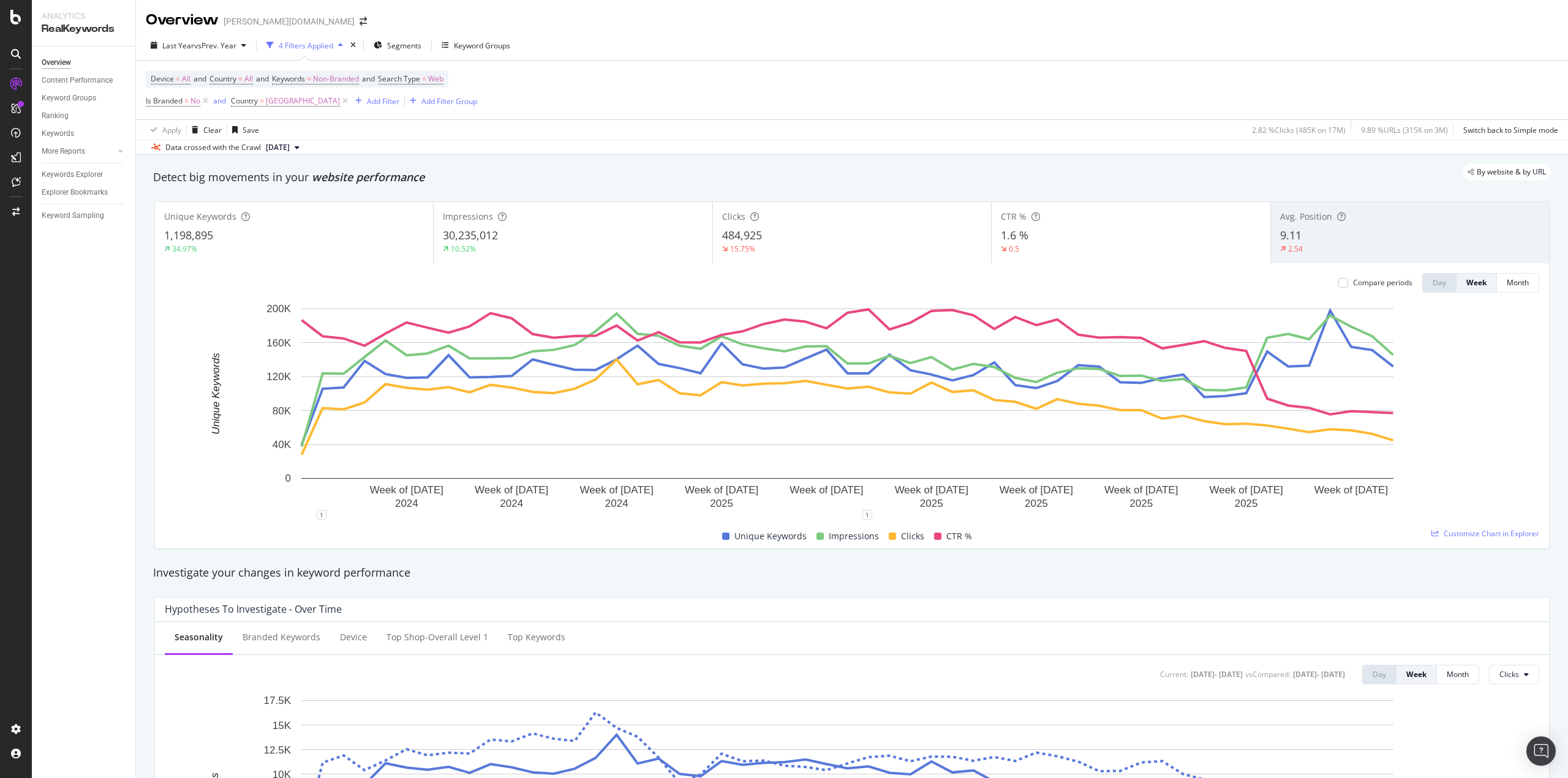
click at [1117, 245] on div "0.5" at bounding box center [1131, 249] width 260 height 11
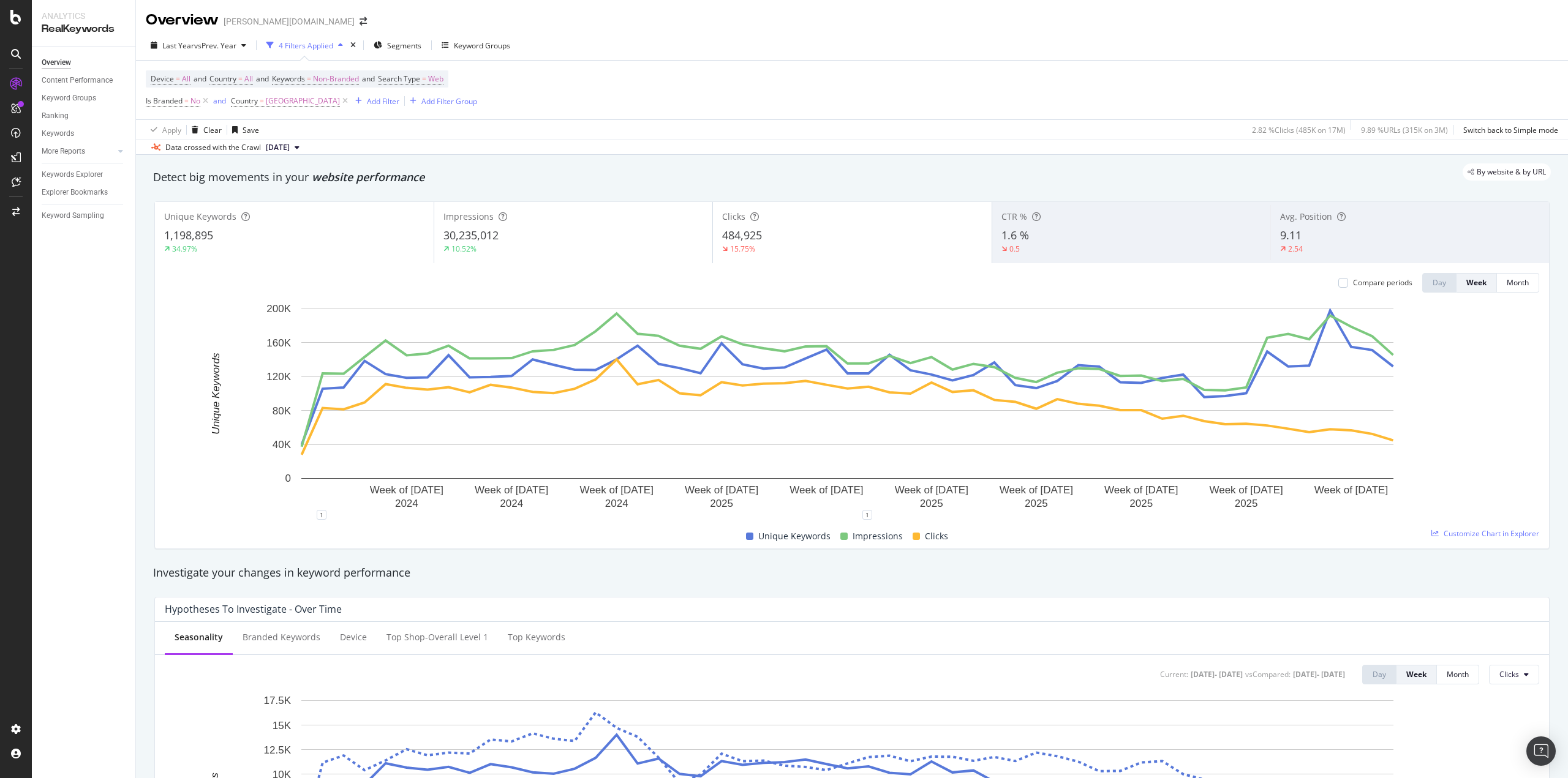
click at [1117, 245] on div "0.5" at bounding box center [1132, 249] width 260 height 11
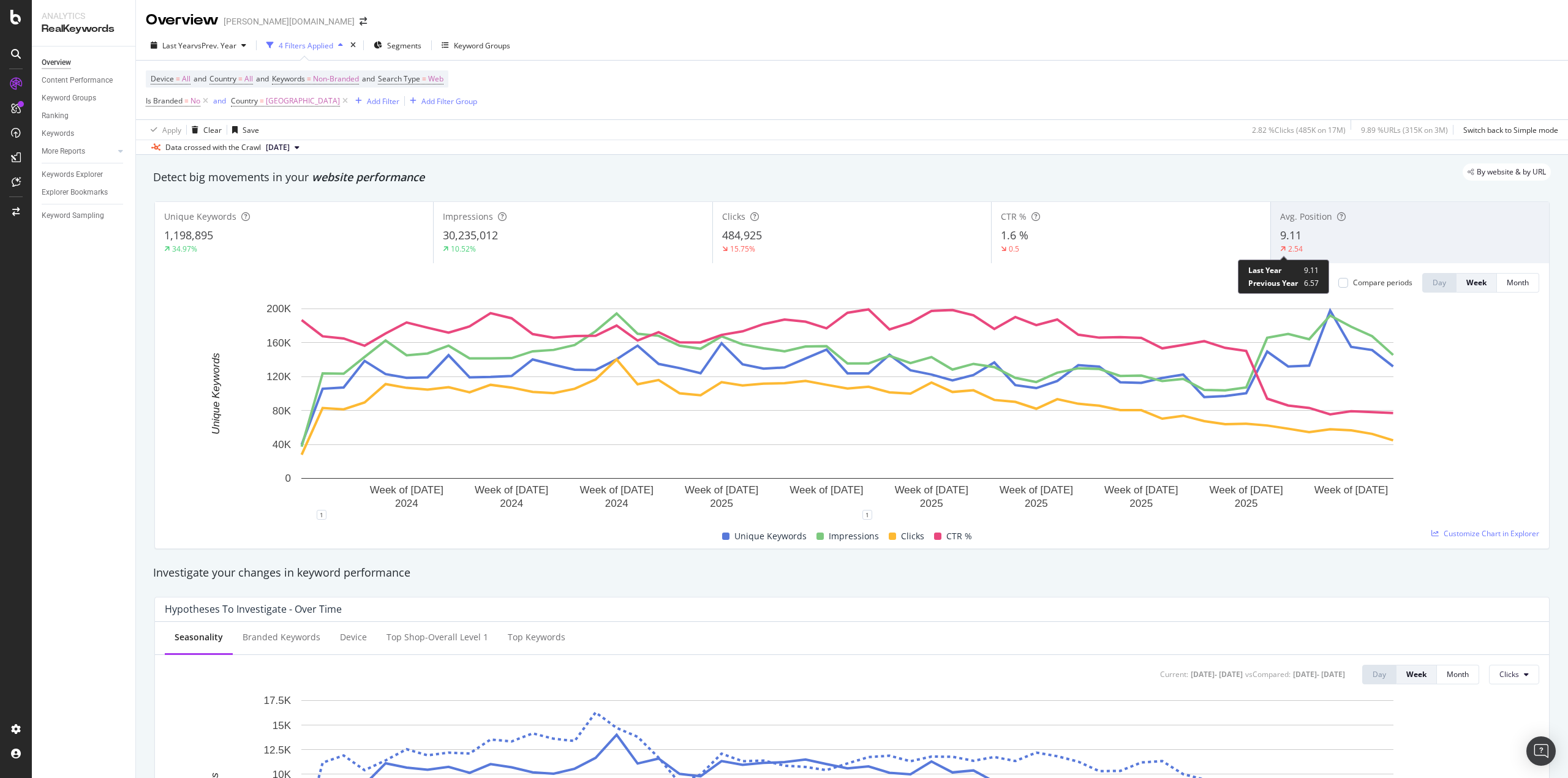
click at [1289, 246] on div "2.54" at bounding box center [1296, 249] width 15 height 11
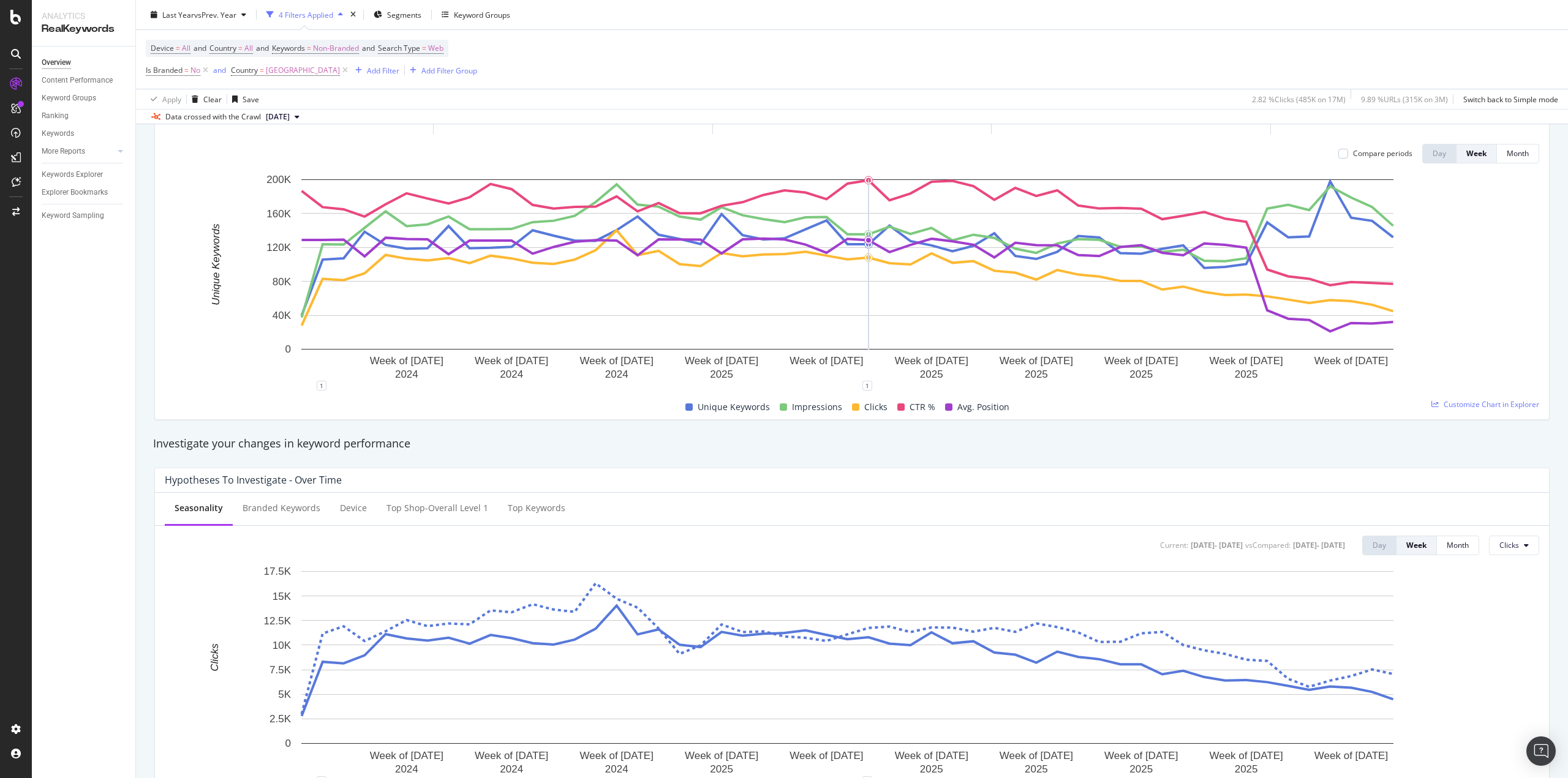
scroll to position [429, 0]
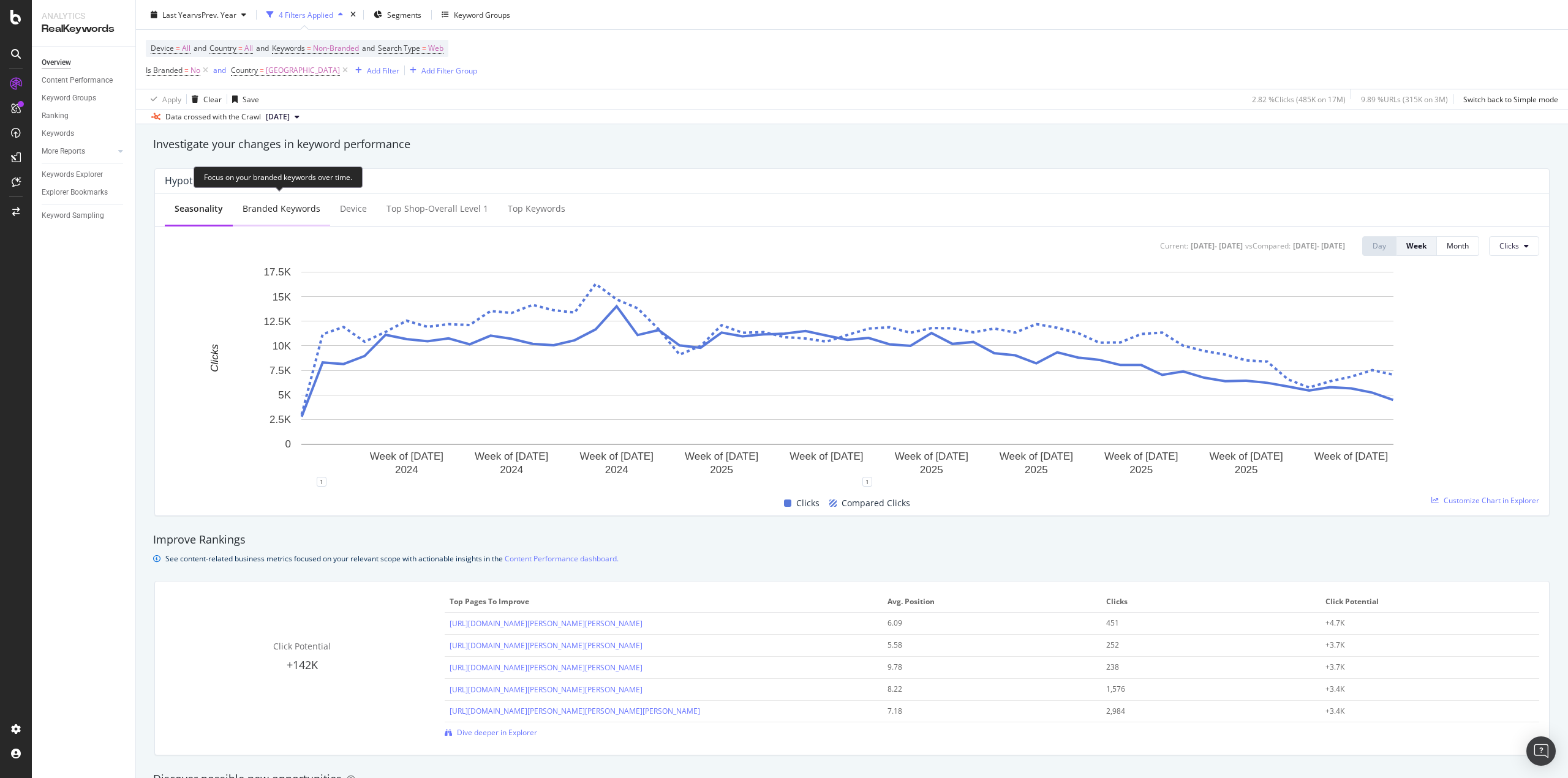
click at [264, 204] on div "Branded Keywords" at bounding box center [281, 209] width 78 height 13
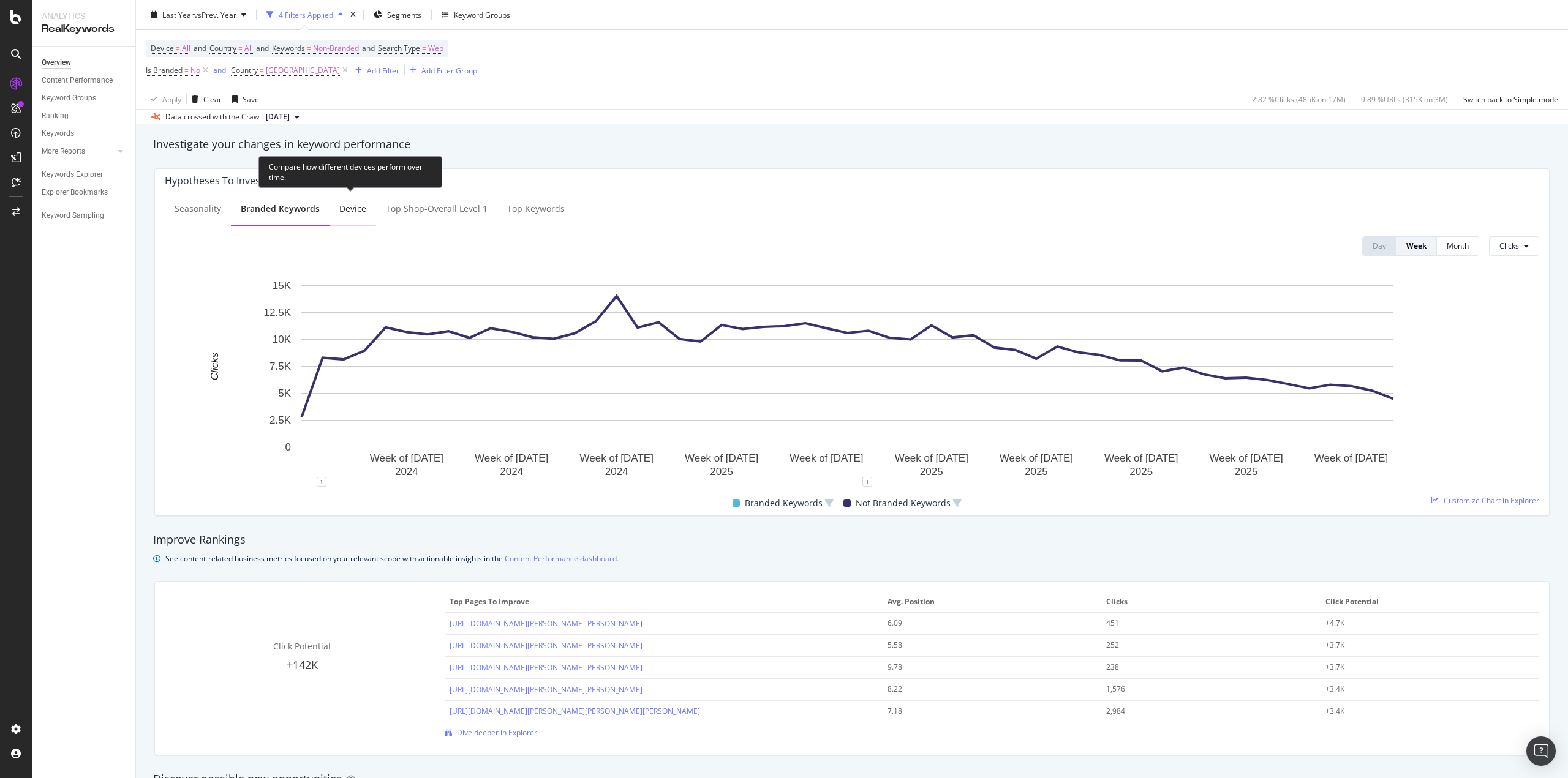
click at [336, 205] on div "Device" at bounding box center [353, 209] width 46 height 34
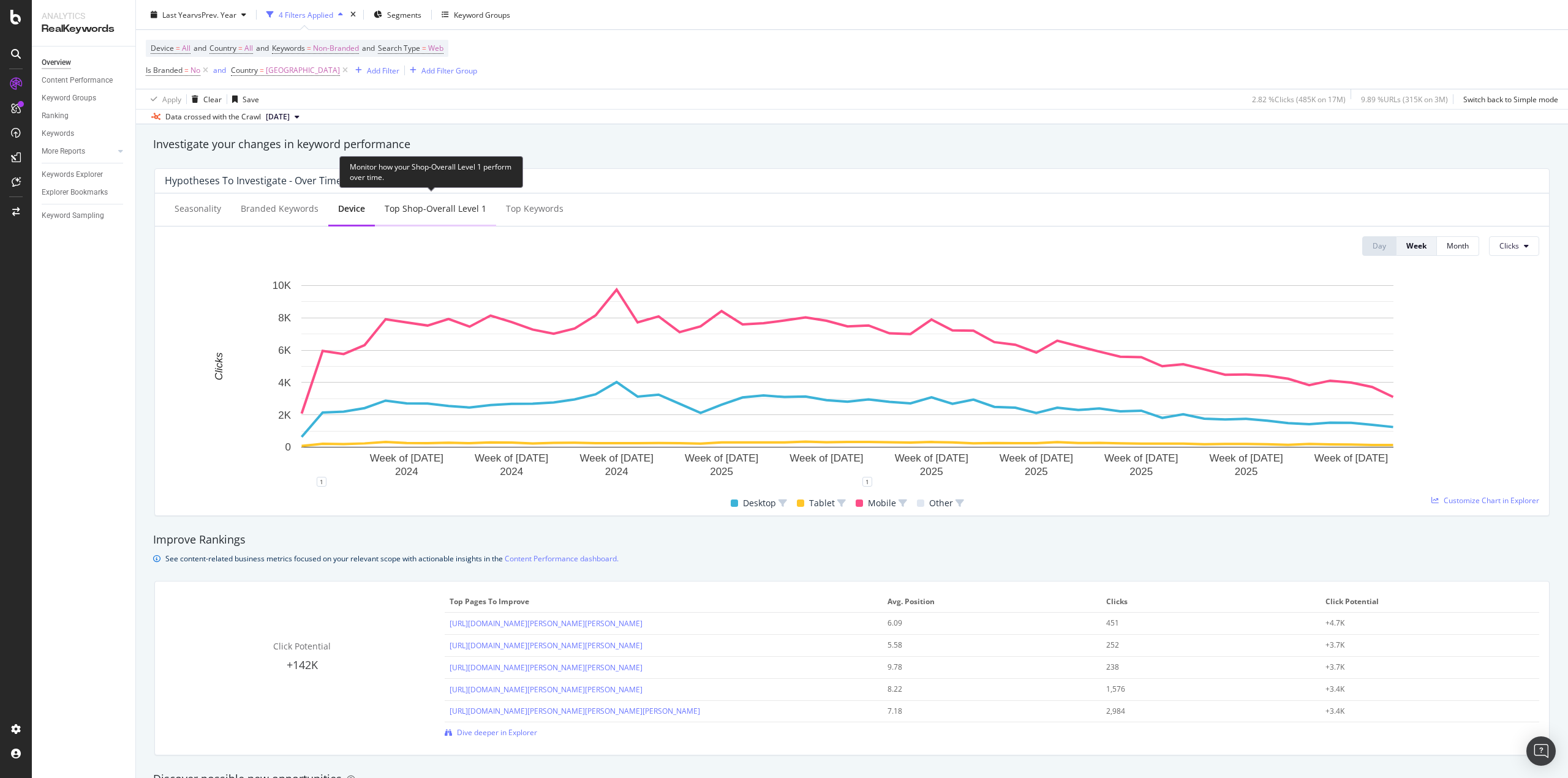
click at [424, 217] on div "Top Shop-Overall Level 1" at bounding box center [435, 209] width 122 height 34
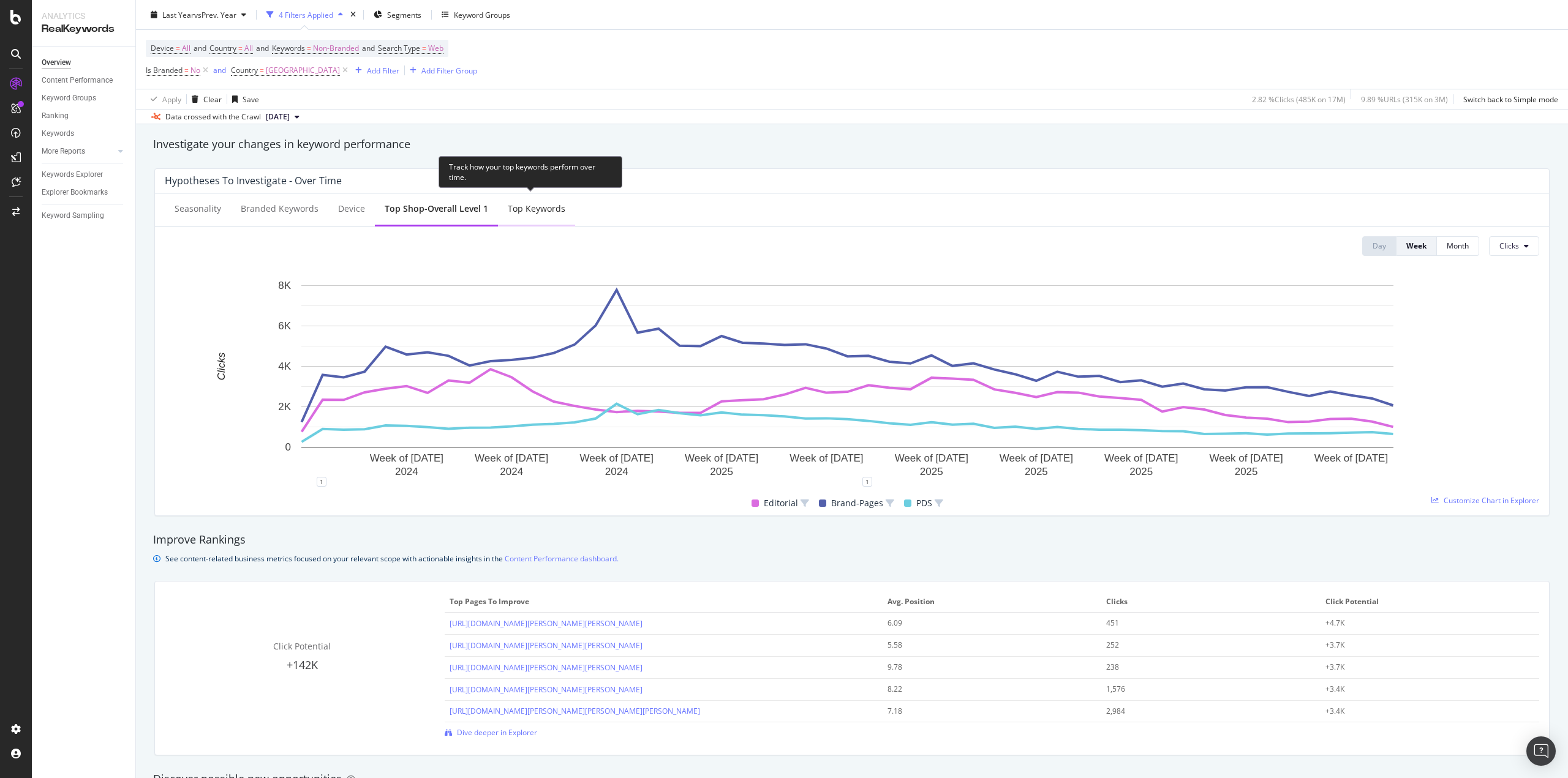
click at [504, 218] on div "Top Keywords" at bounding box center [537, 209] width 77 height 34
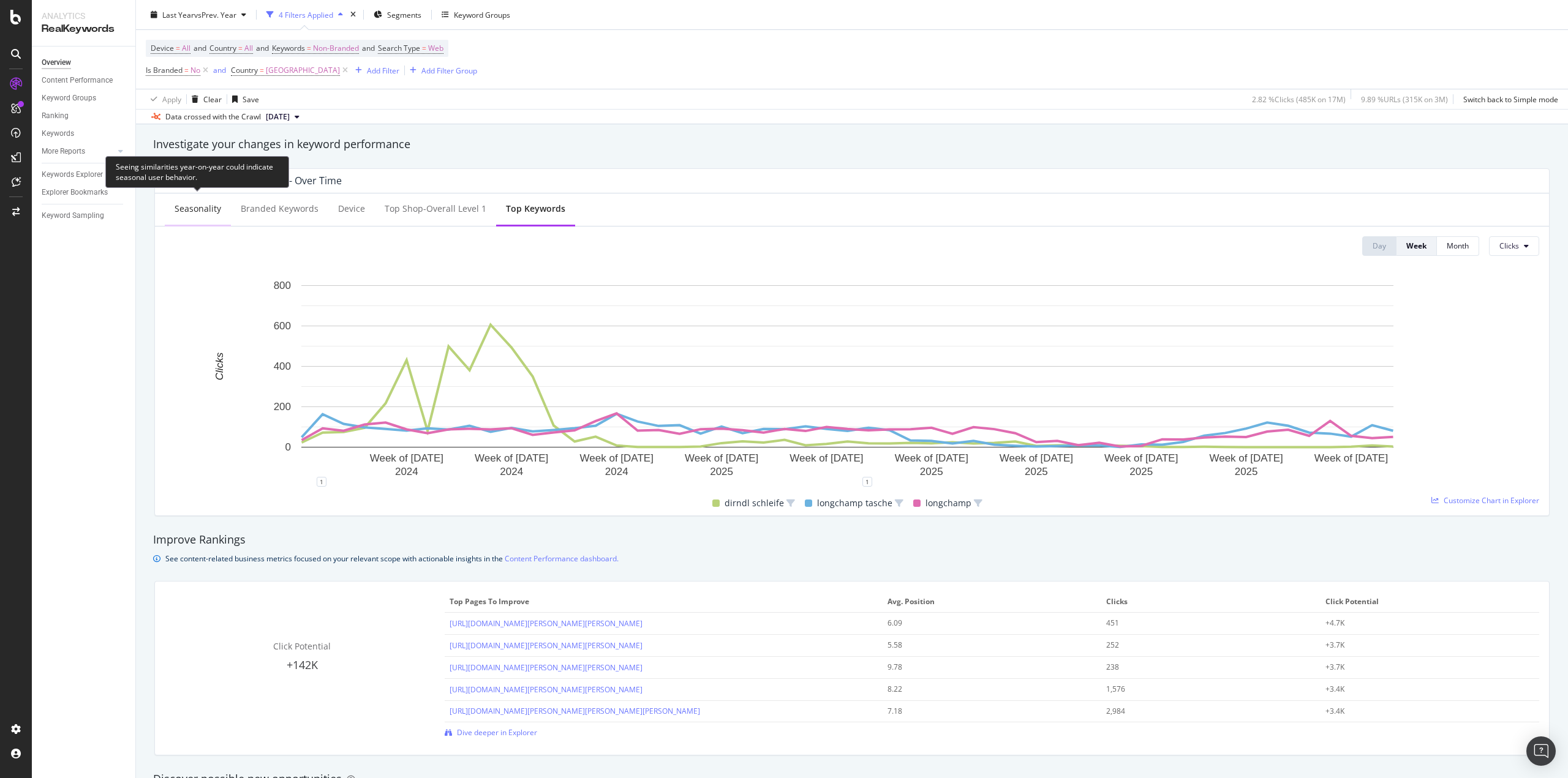
click at [172, 213] on div "Seasonality" at bounding box center [198, 209] width 66 height 34
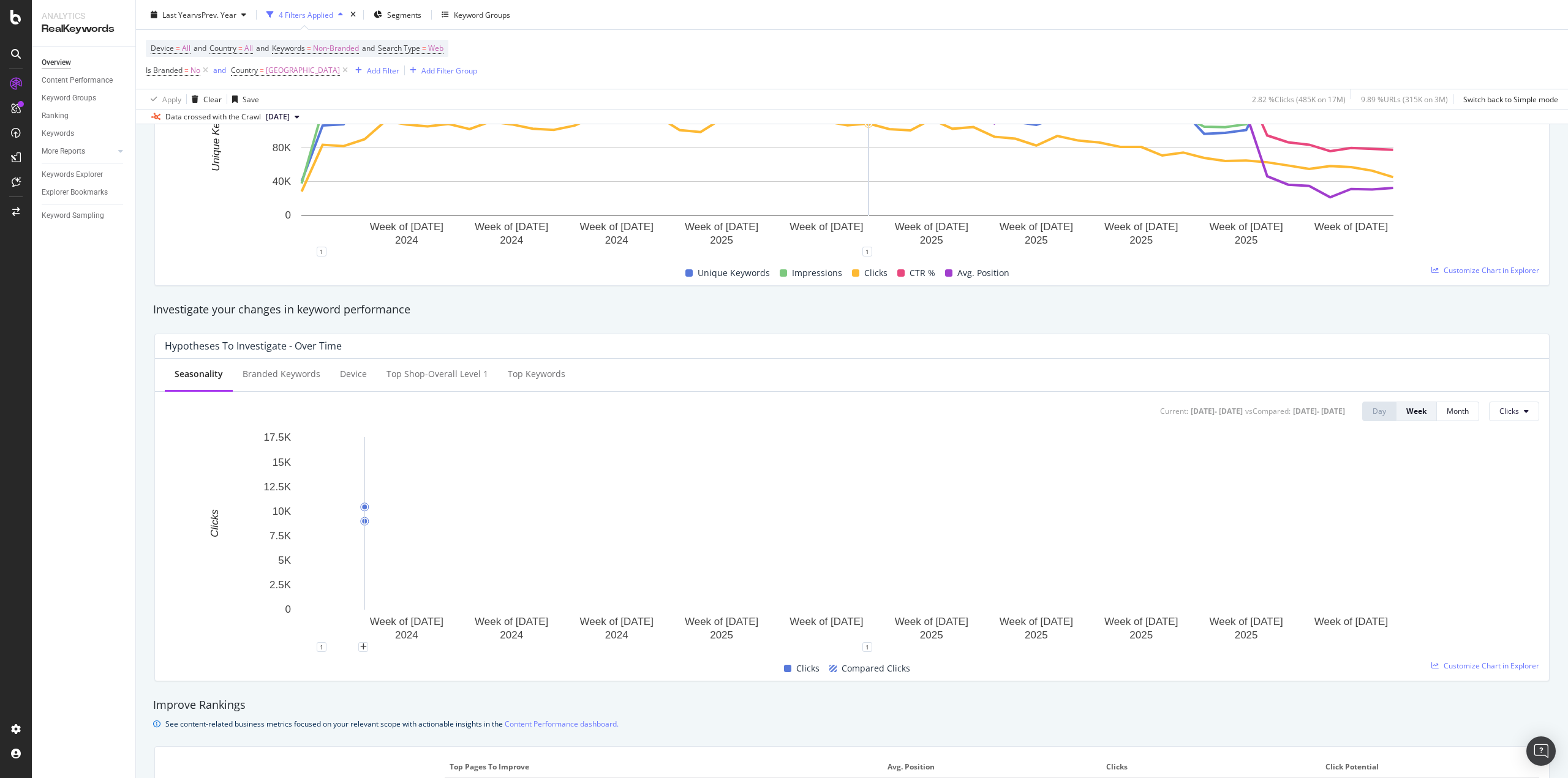
scroll to position [0, 0]
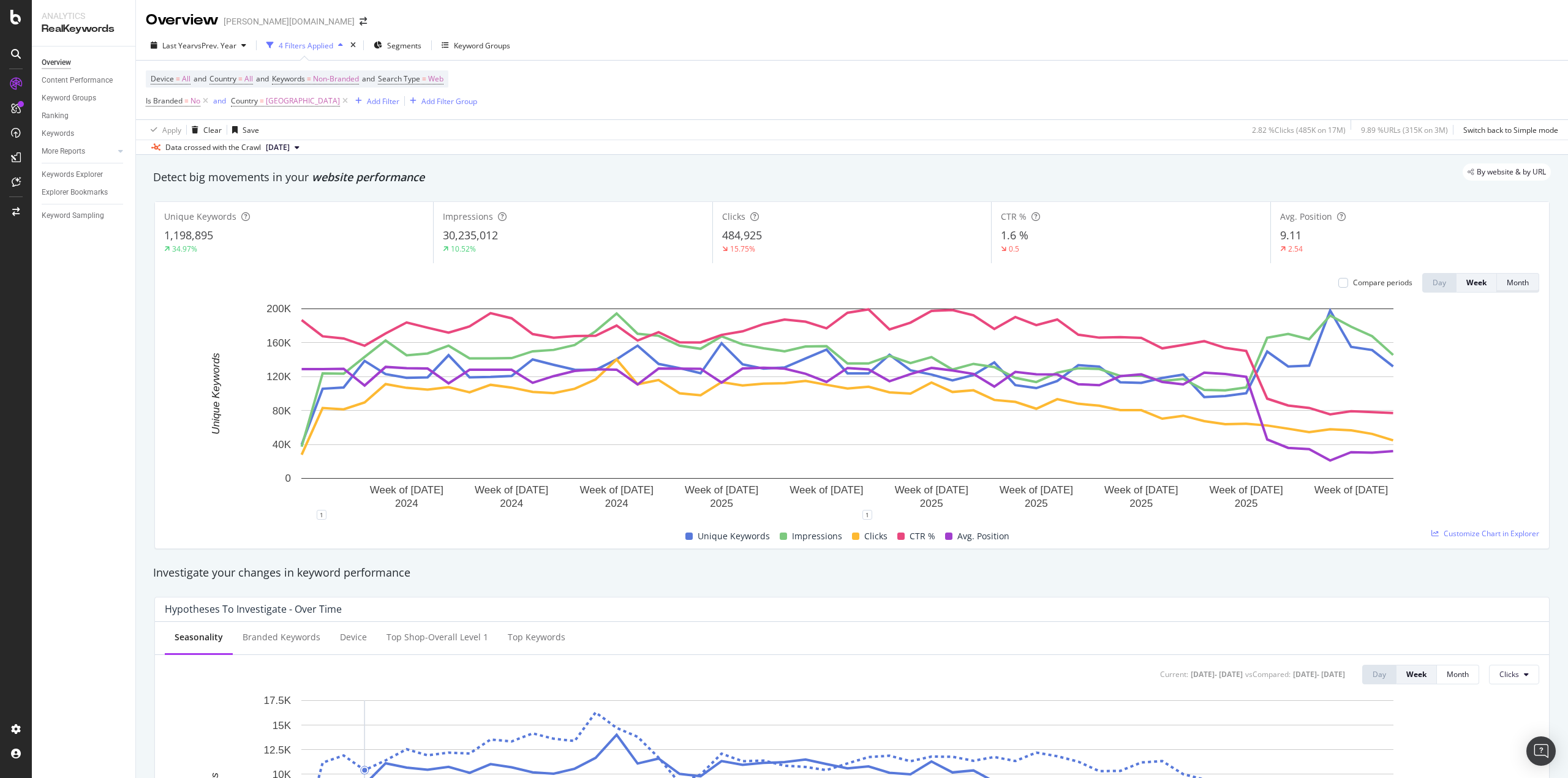
click at [1507, 285] on div "Month" at bounding box center [1517, 283] width 22 height 11
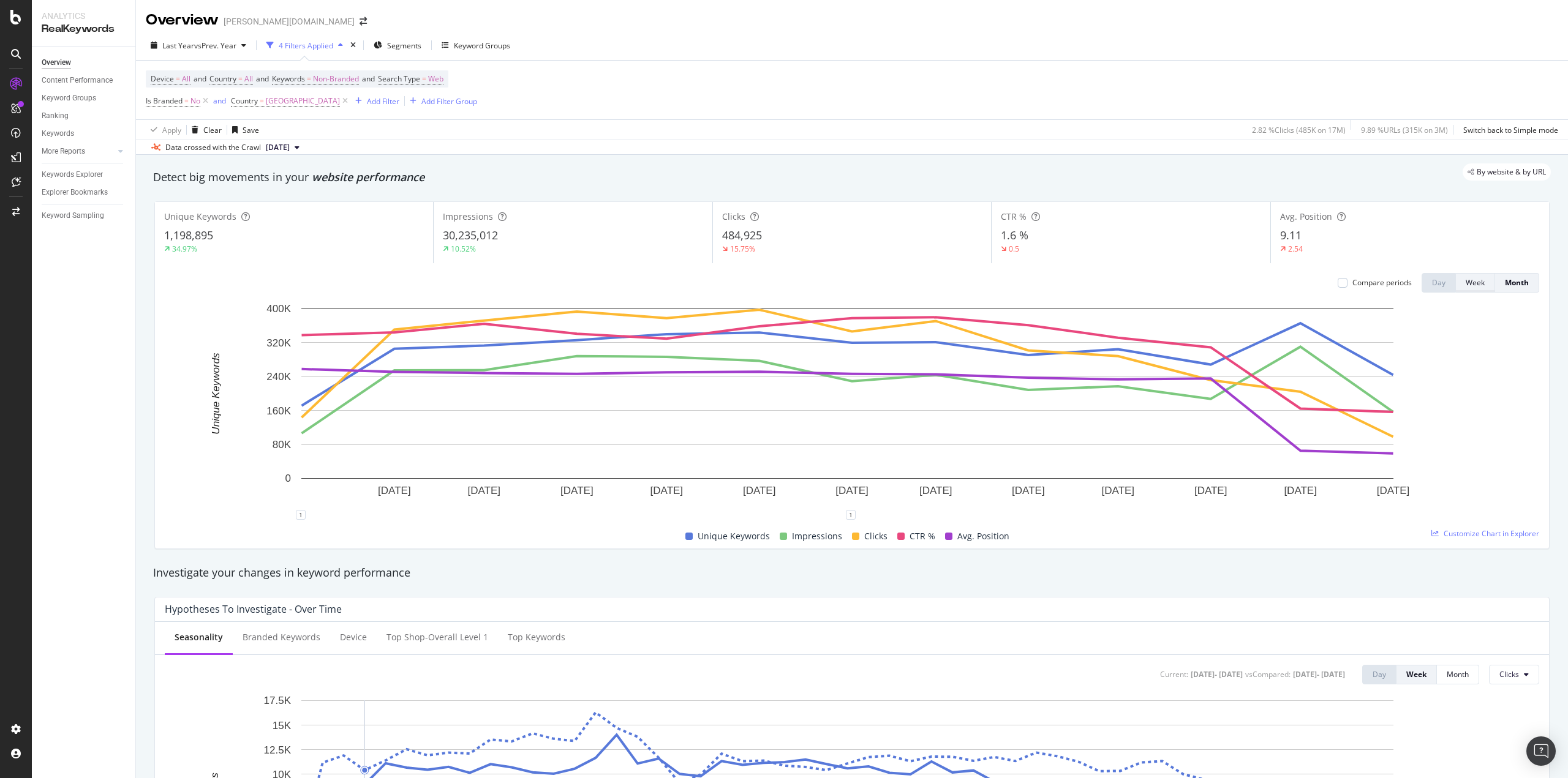
click at [1475, 285] on div "Week" at bounding box center [1475, 283] width 19 height 11
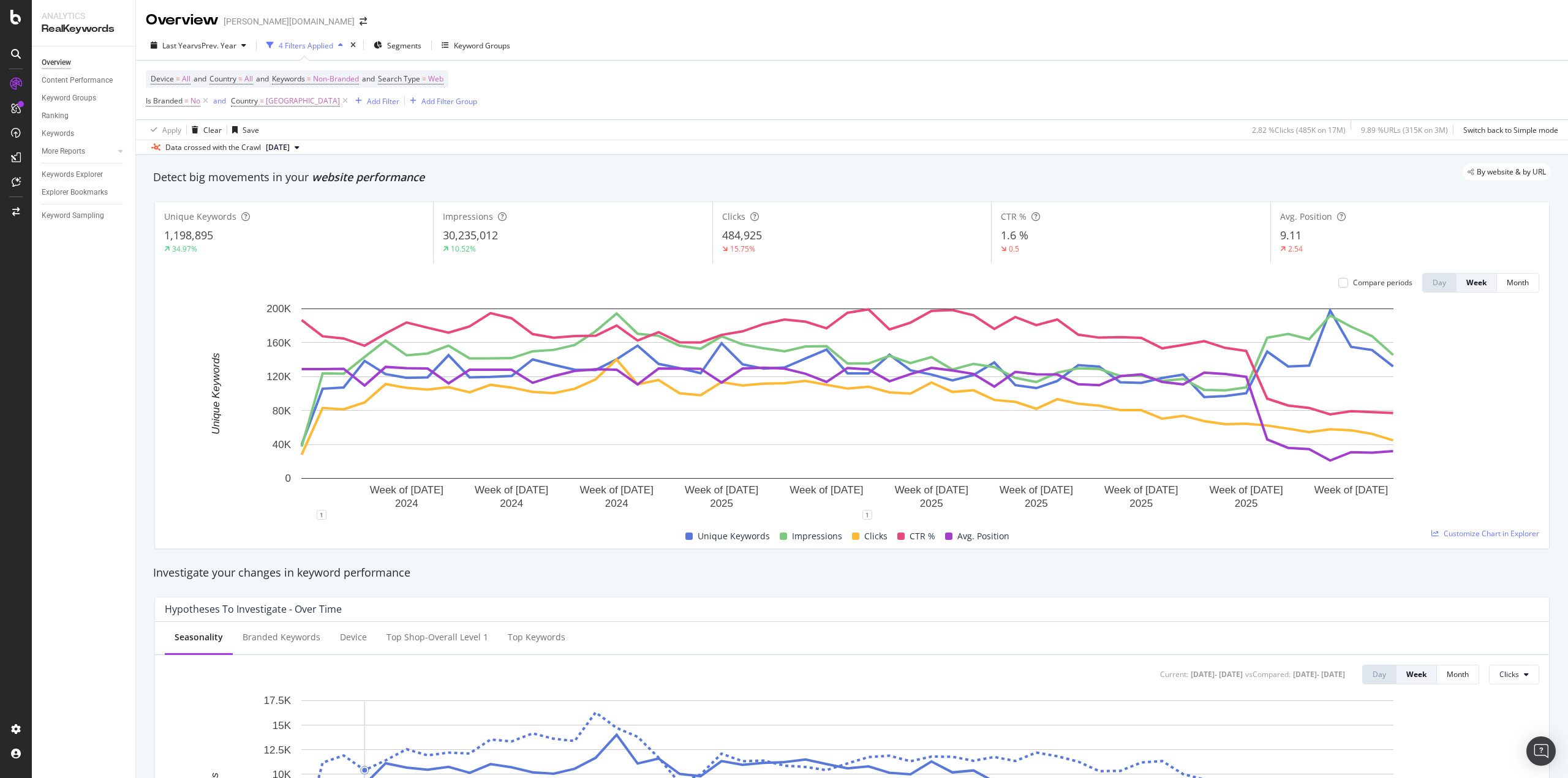
click at [830, 178] on div "By website & by URL" at bounding box center [846, 172] width 1410 height 17
click at [864, 170] on div "By website & by URL" at bounding box center [846, 172] width 1410 height 17
click at [149, 250] on div "Unique Keywords 1,198,895 34.97% Impressions 30,235,012 10.52% Clicks 484,925 1…" at bounding box center [852, 375] width 1410 height 367
click at [96, 318] on div "Overview Content Performance Keyword Groups Ranking Keywords More Reports Count…" at bounding box center [83, 412] width 104 height 732
